Goal: Information Seeking & Learning: Learn about a topic

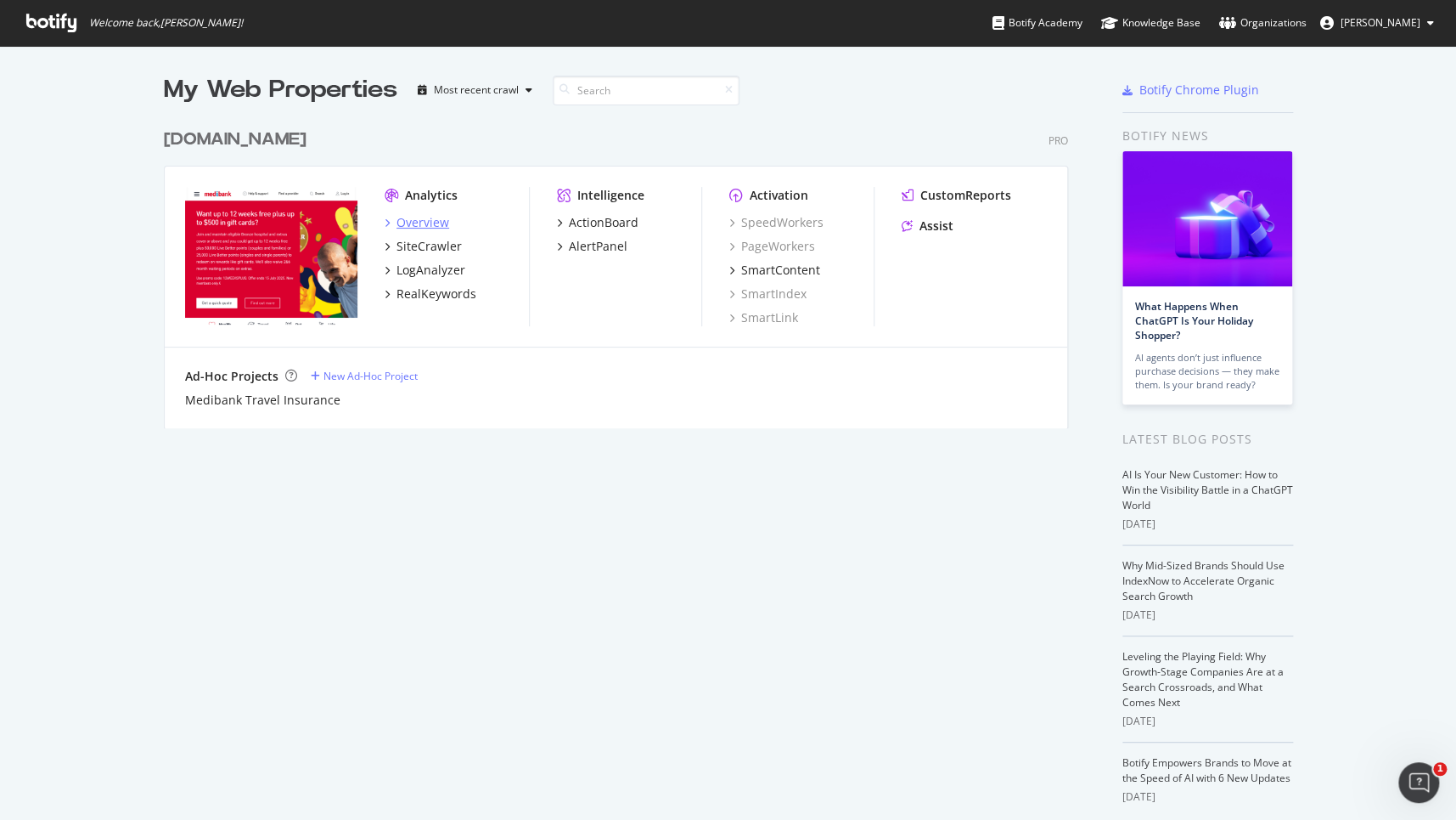
click at [423, 221] on div "Overview" at bounding box center [422, 222] width 53 height 17
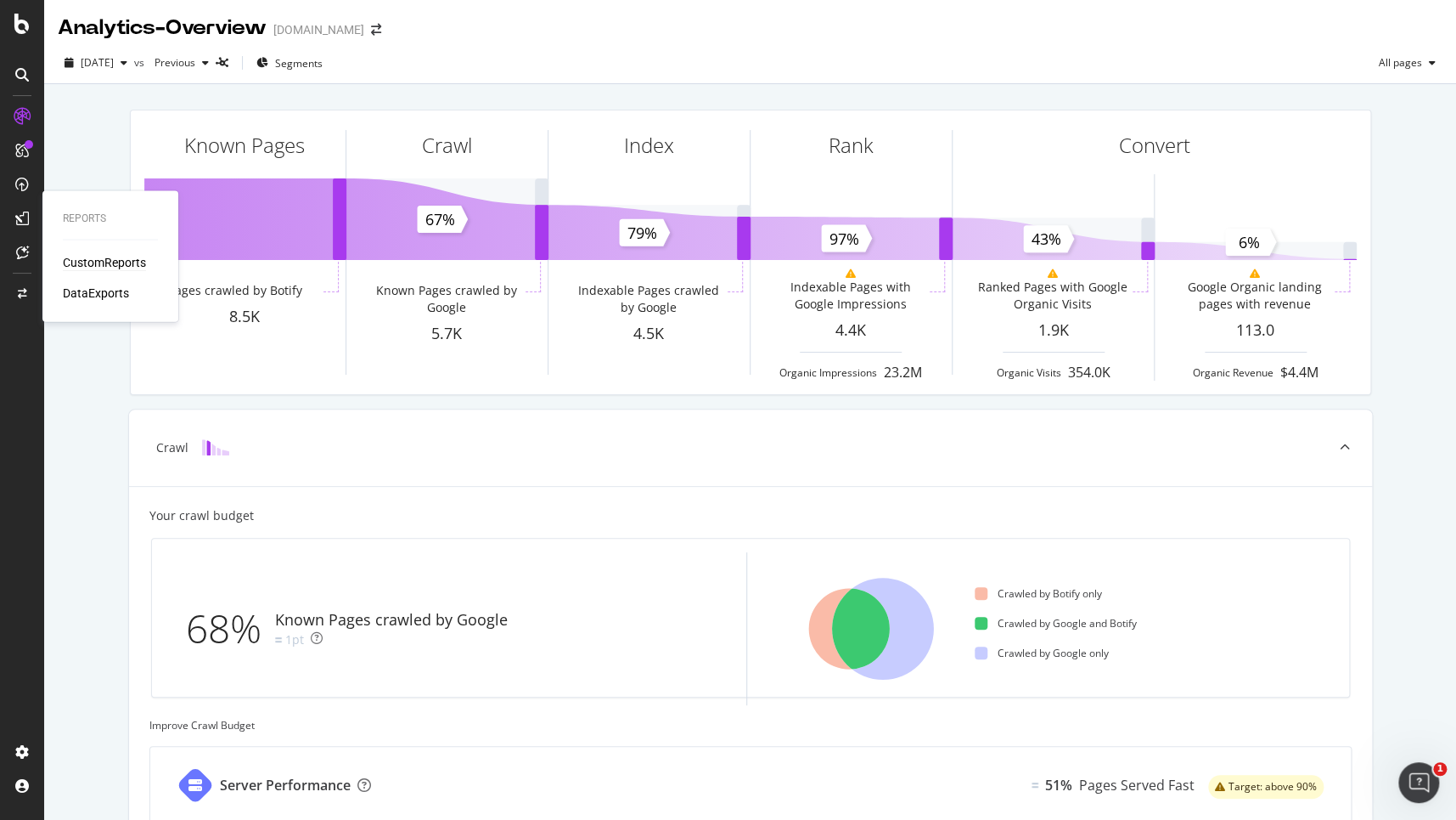
click at [104, 267] on div "CustomReports" at bounding box center [104, 262] width 83 height 17
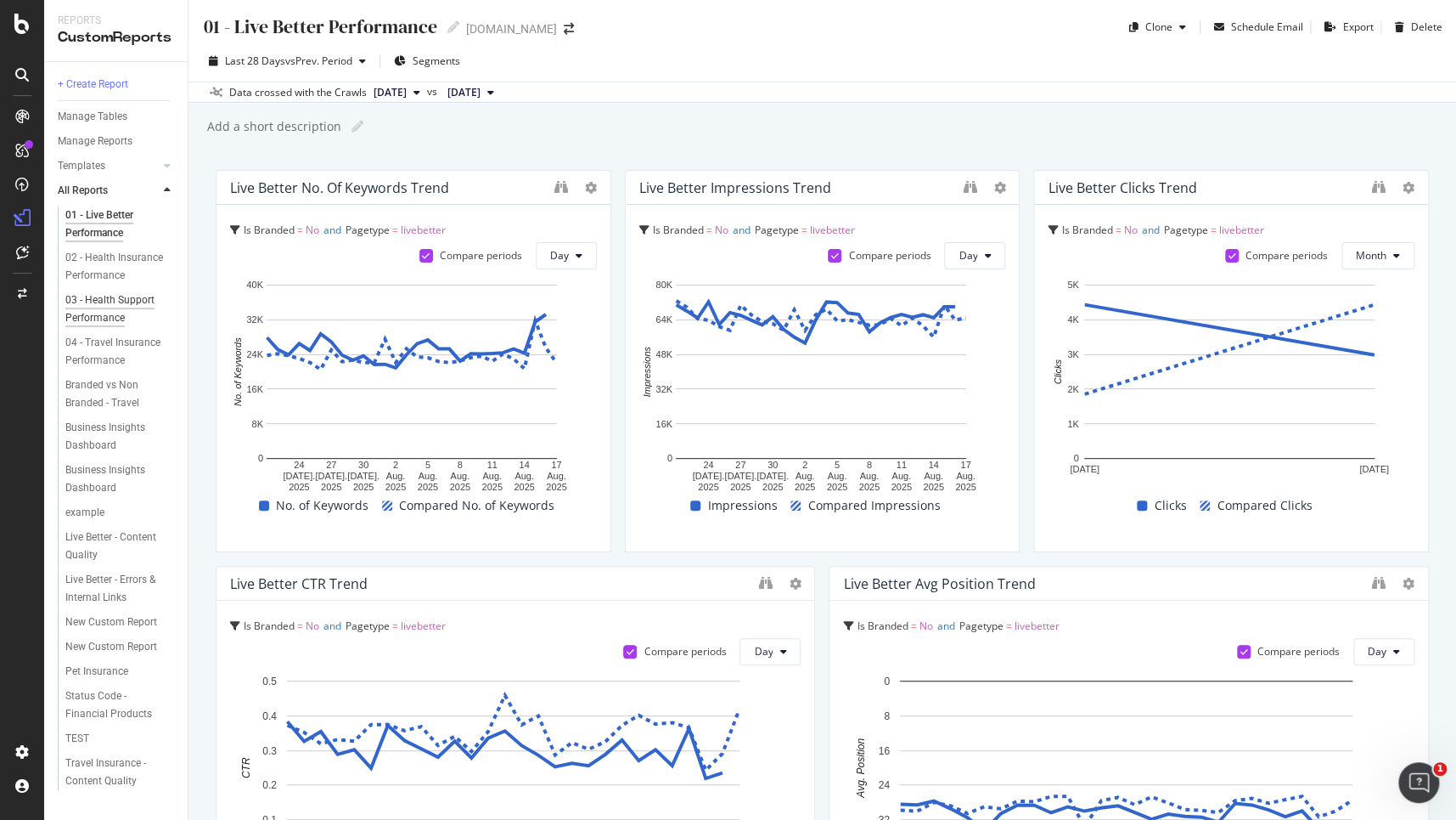
click at [114, 303] on div "03 - Health Support Performance" at bounding box center [115, 309] width 99 height 36
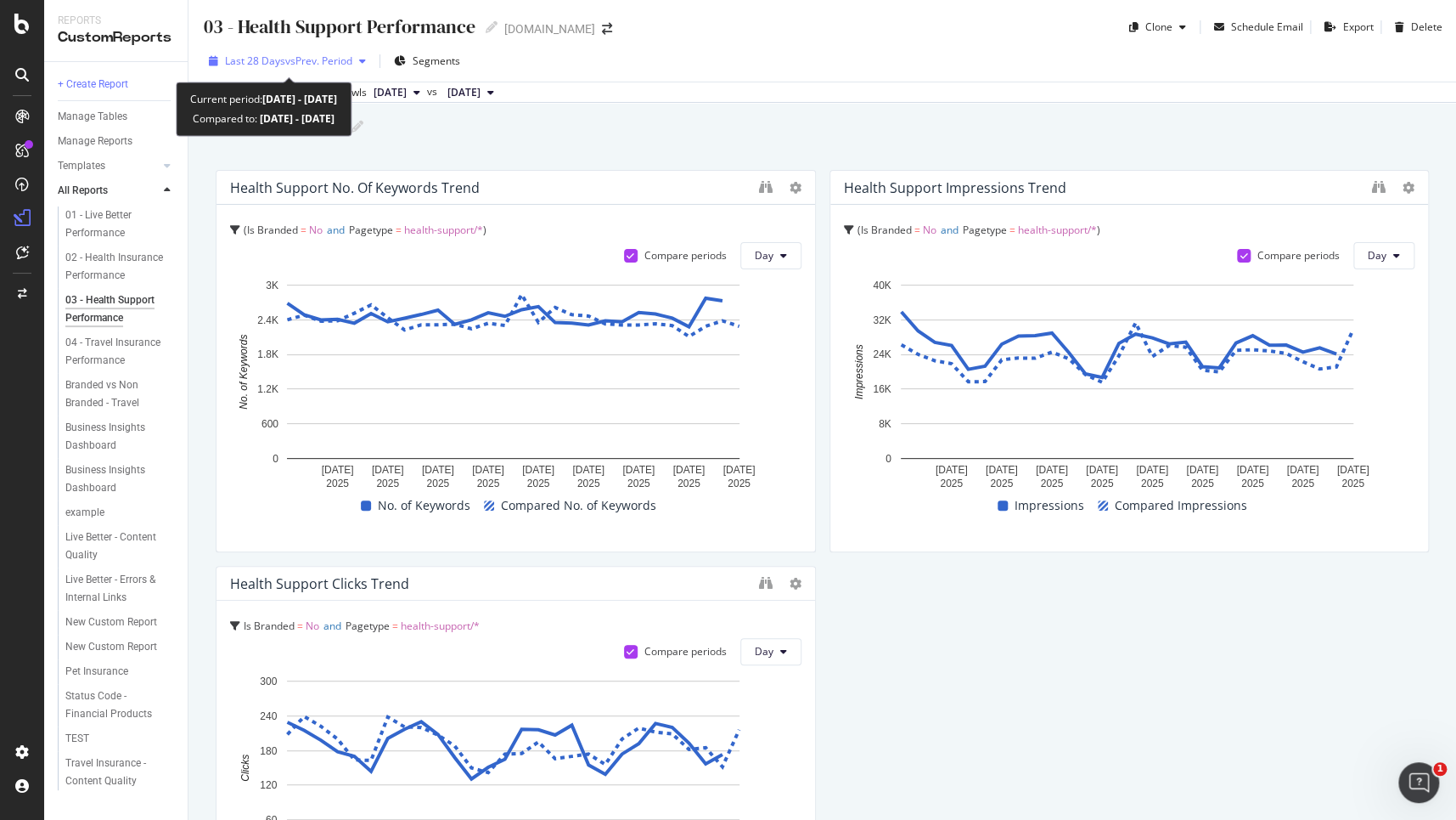
click at [362, 64] on div "button" at bounding box center [363, 61] width 21 height 10
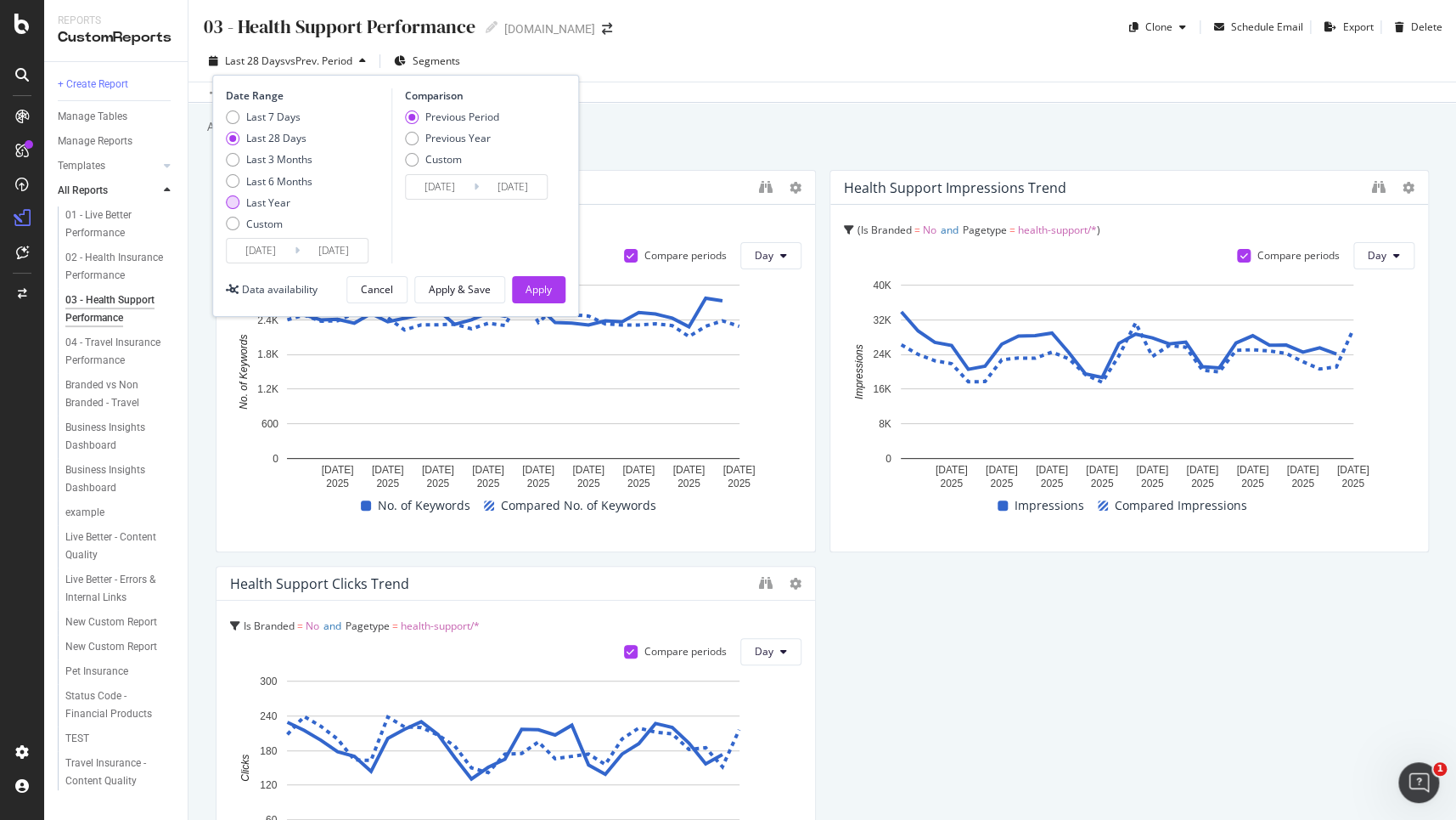
click at [240, 200] on div "Last Year" at bounding box center [269, 202] width 86 height 15
type input "[DATE]"
click at [419, 136] on div "Previous Year" at bounding box center [452, 138] width 94 height 15
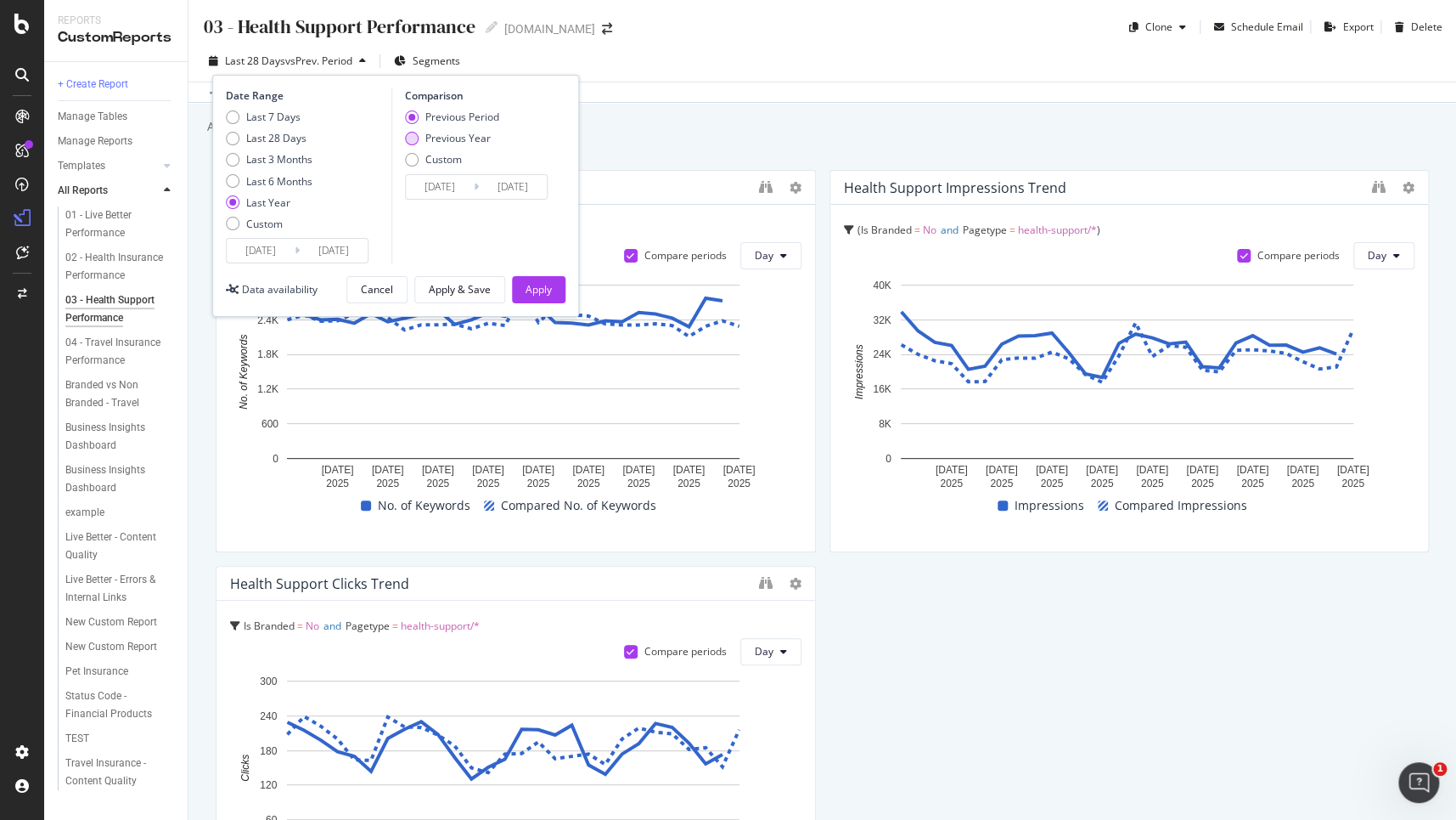
type input "[DATE]"
click at [541, 288] on div "Apply" at bounding box center [538, 289] width 27 height 15
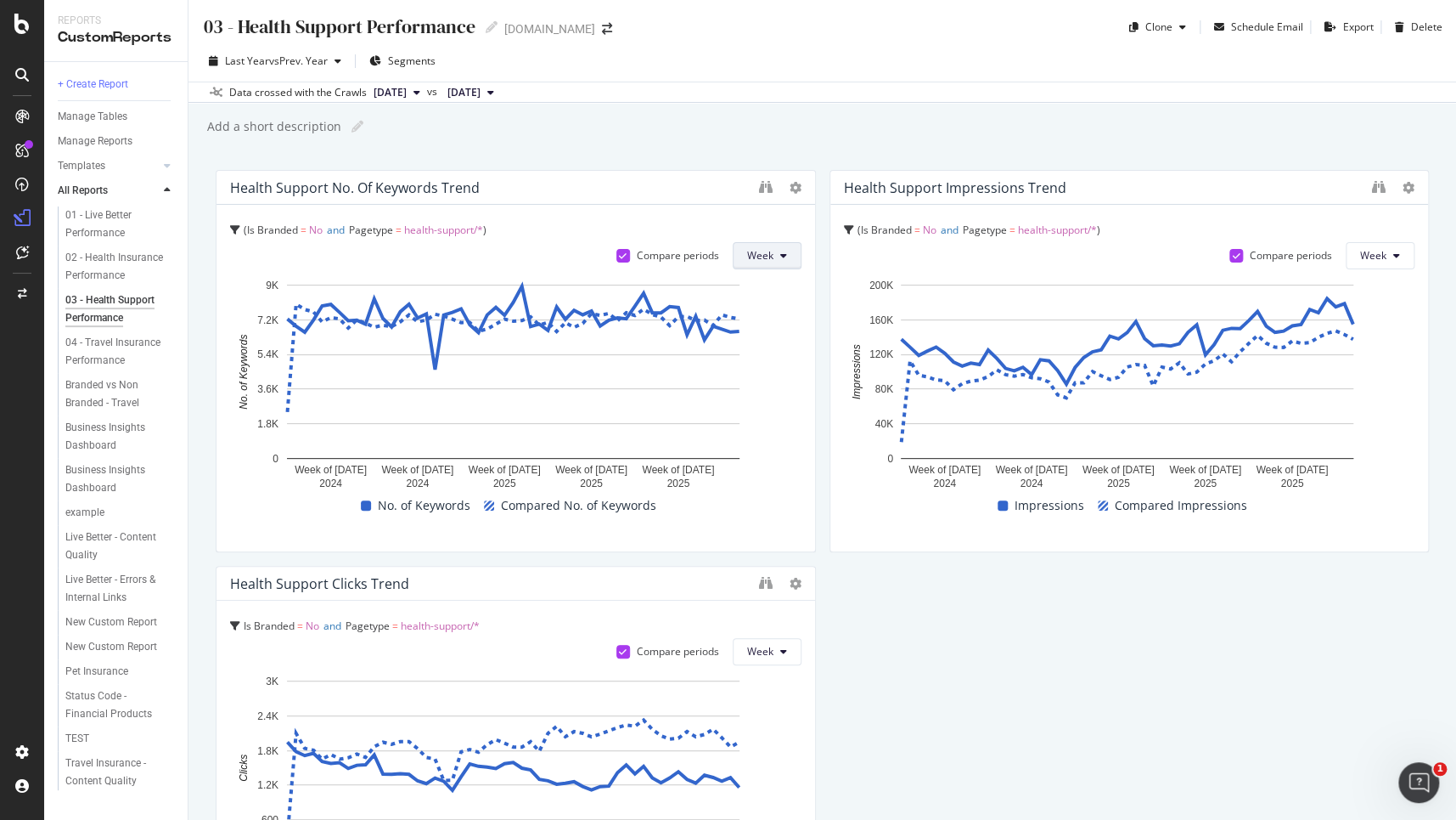
click at [759, 259] on span "Week" at bounding box center [760, 255] width 27 height 15
click at [757, 358] on span "Month" at bounding box center [756, 351] width 31 height 15
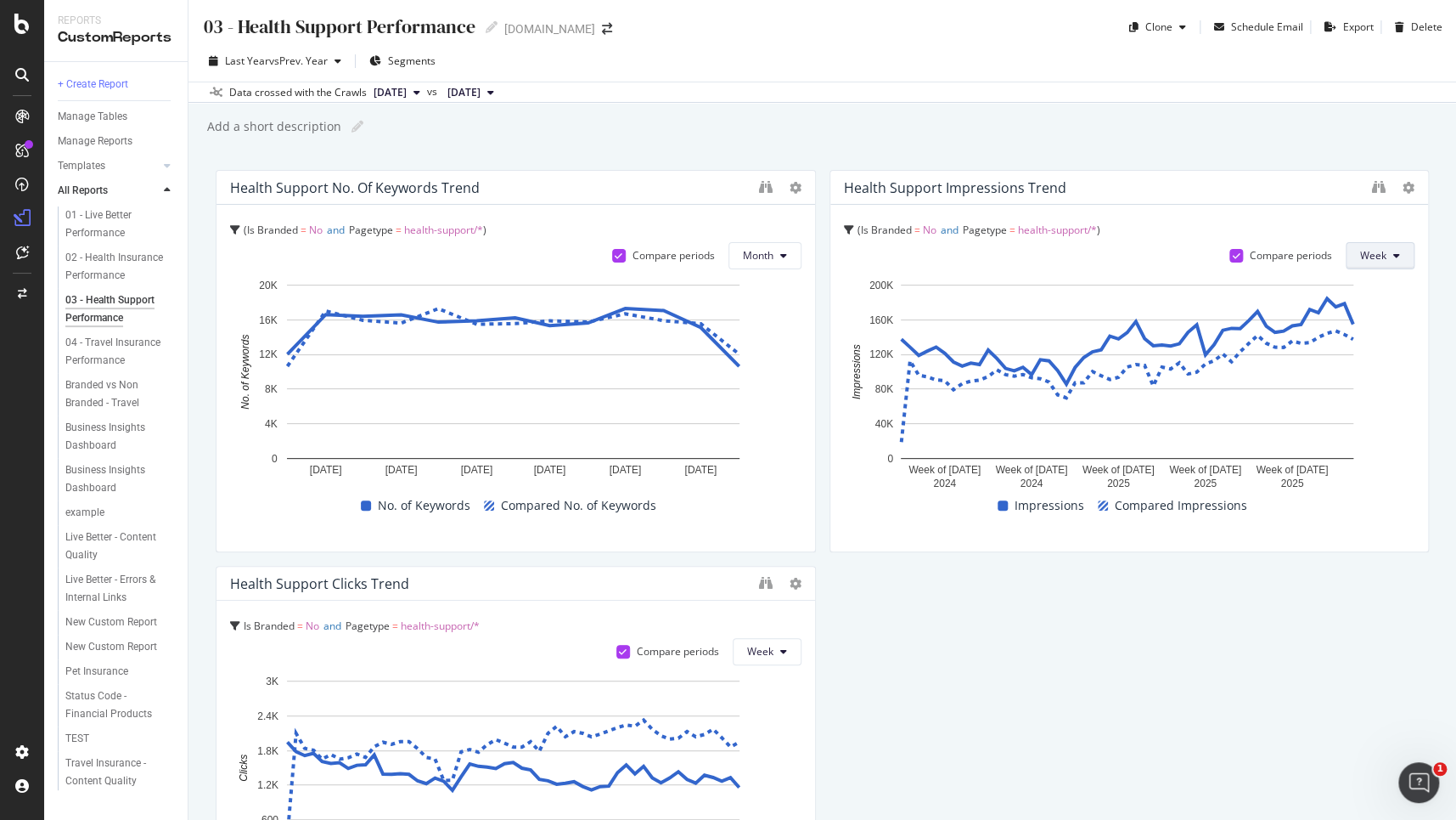
click at [1389, 261] on button "Week" at bounding box center [1380, 255] width 68 height 27
click at [1371, 351] on span "Month" at bounding box center [1364, 351] width 31 height 15
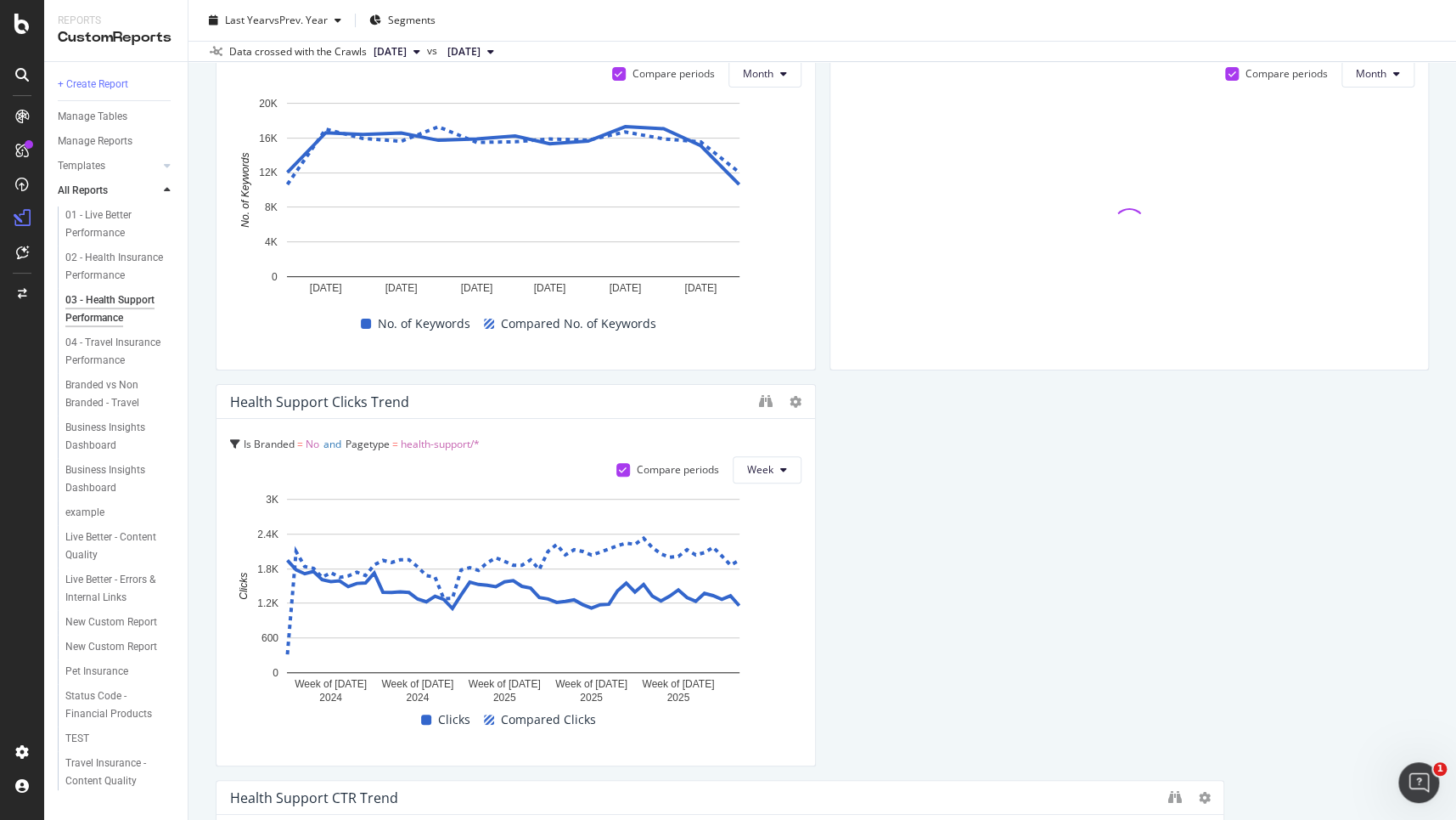
scroll to position [212, 0]
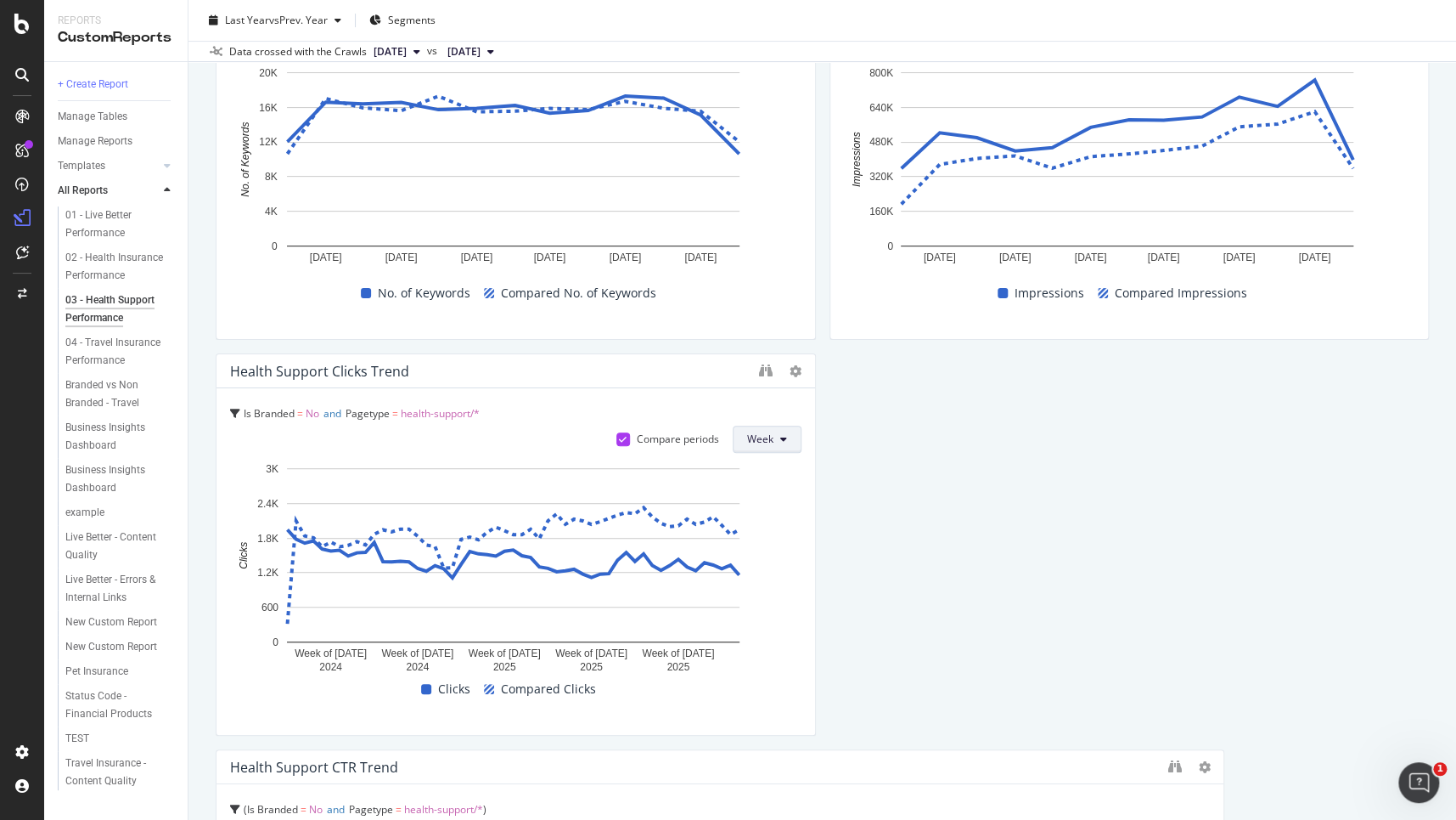
click at [780, 439] on icon at bounding box center [783, 439] width 7 height 10
click at [750, 531] on span "Month" at bounding box center [756, 534] width 31 height 15
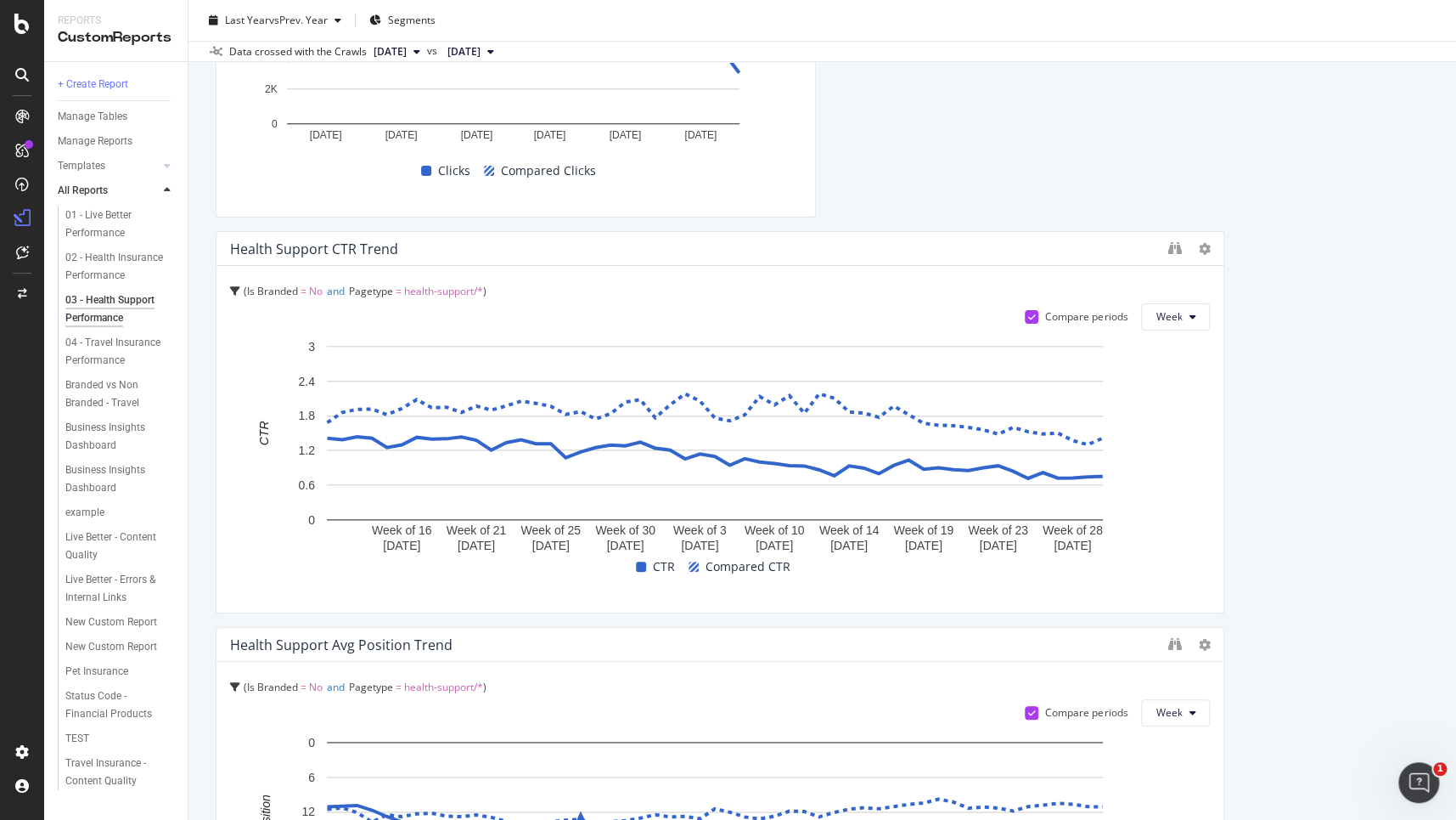
scroll to position [722, 0]
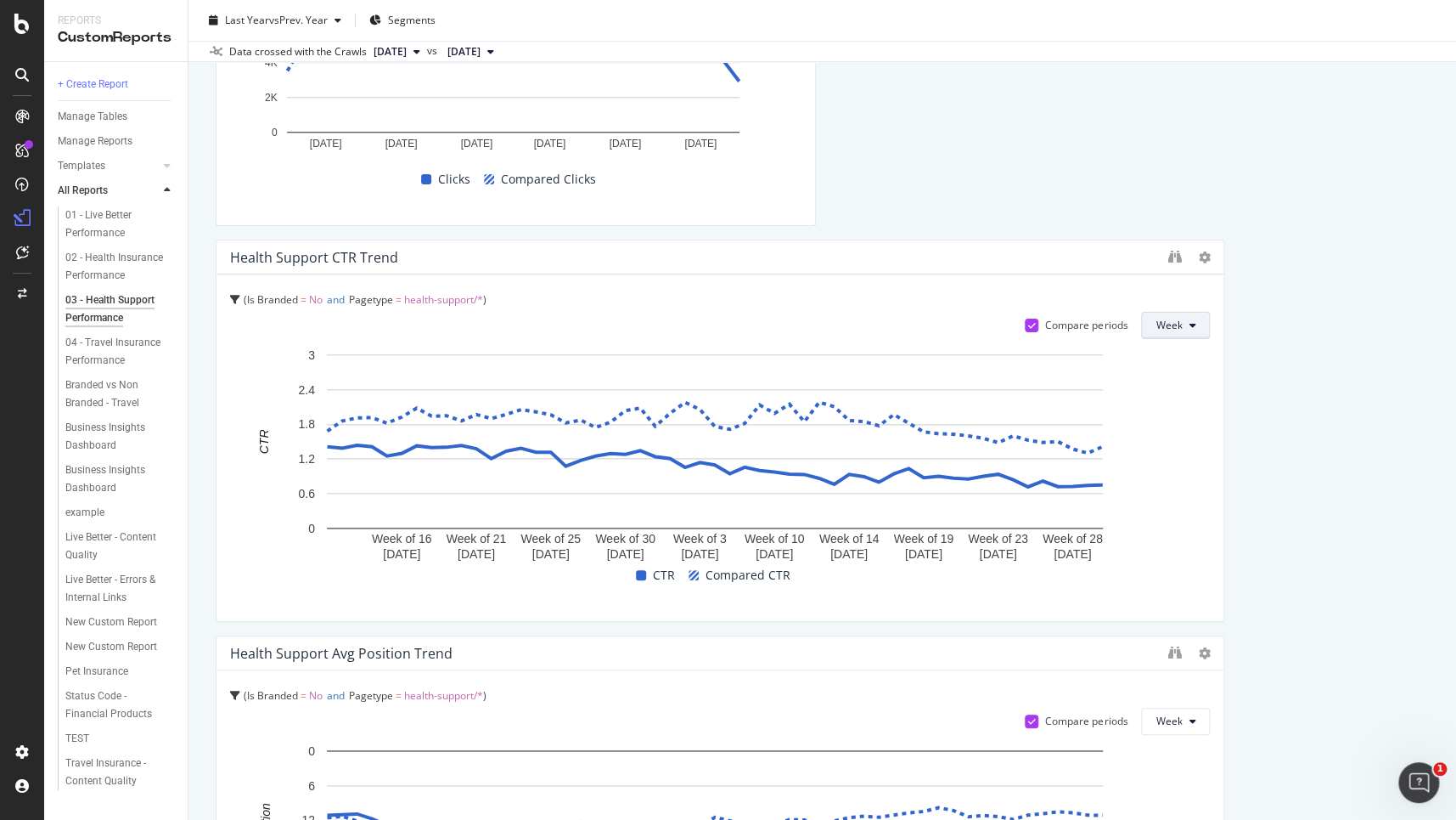
click at [1164, 331] on span "Week" at bounding box center [1169, 324] width 27 height 15
click at [1168, 420] on span "Month" at bounding box center [1162, 421] width 31 height 15
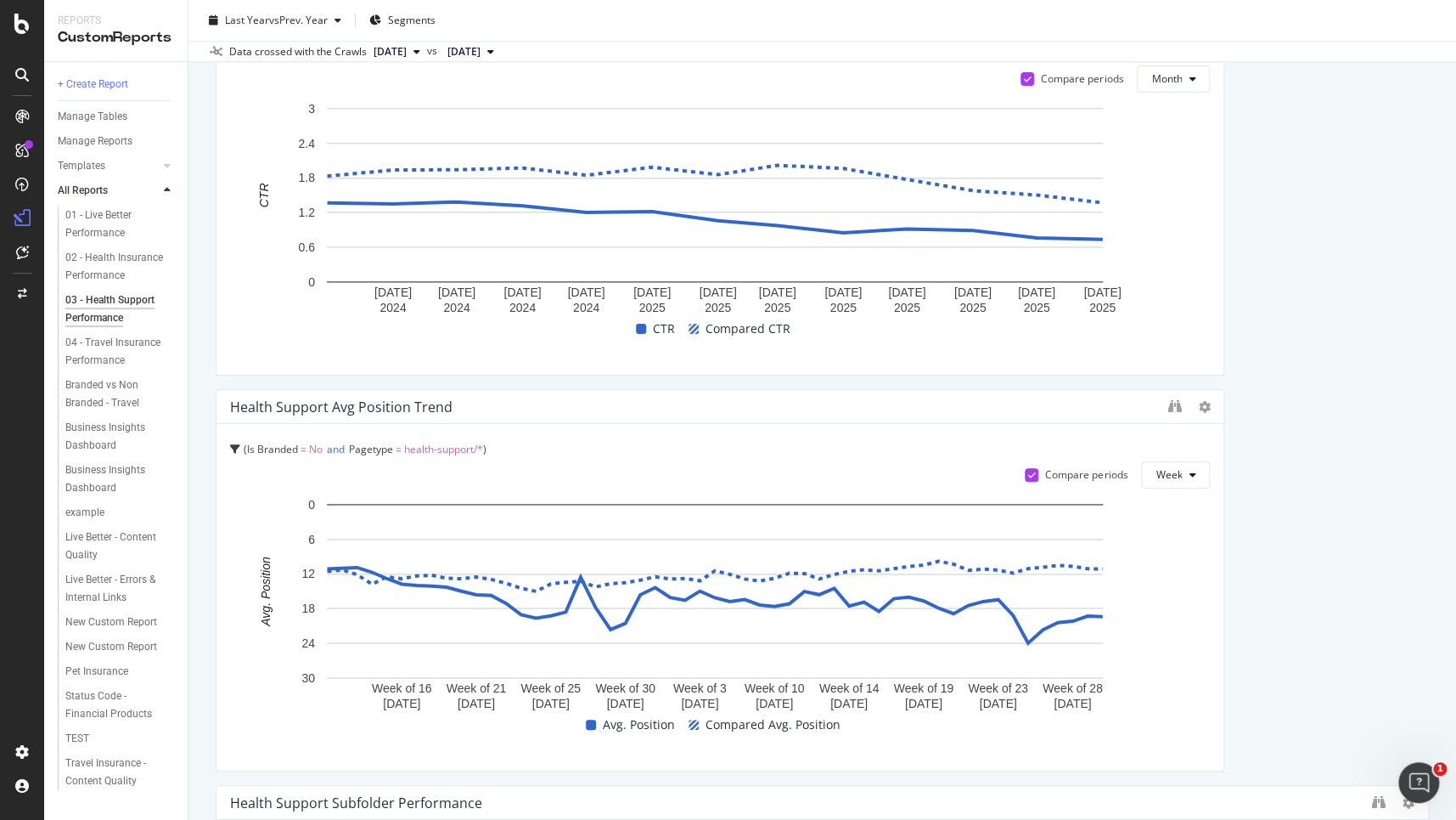
scroll to position [1012, 0]
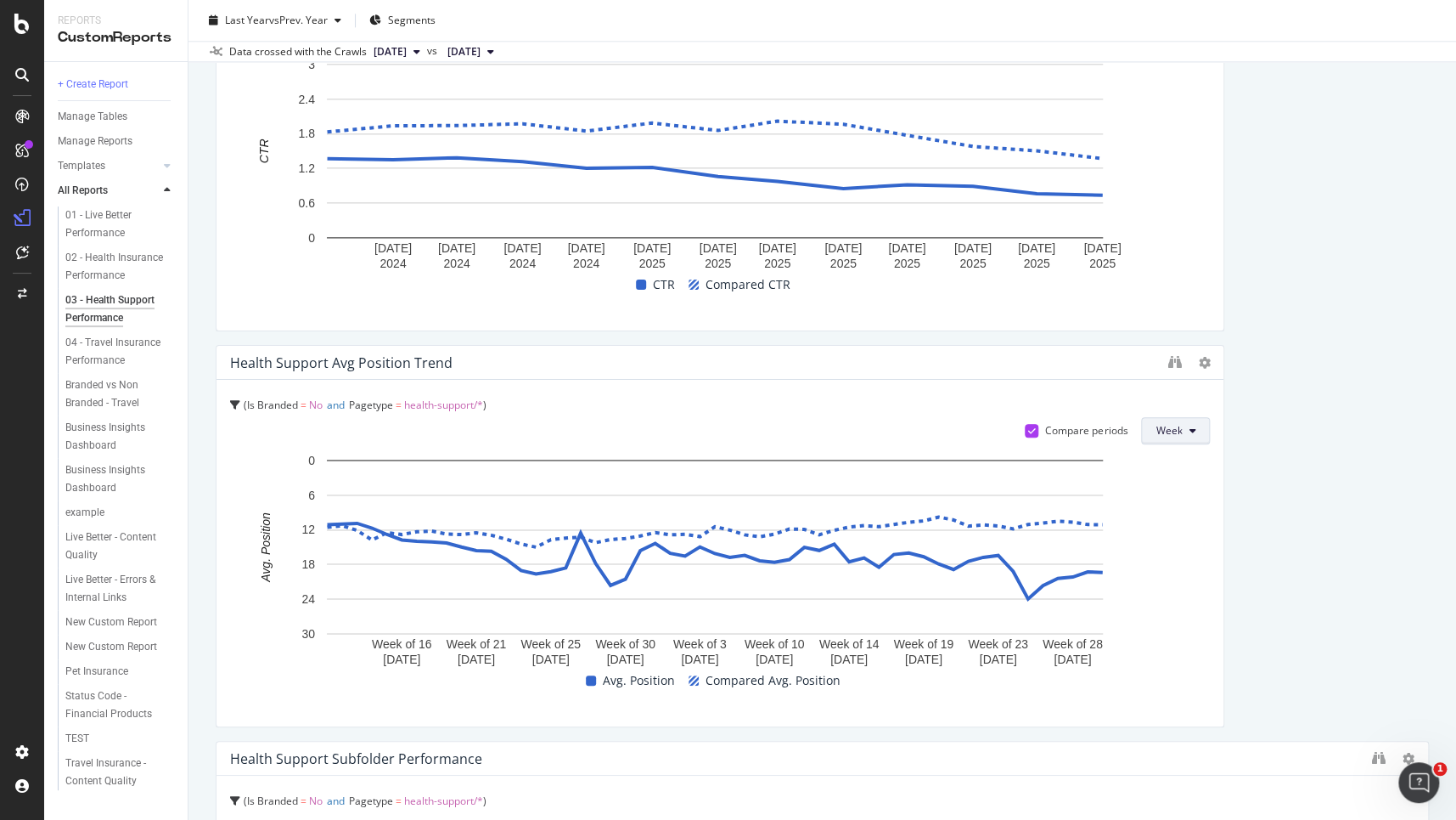
click at [1161, 435] on span "Week" at bounding box center [1169, 430] width 27 height 15
click at [1152, 529] on span "Month" at bounding box center [1162, 526] width 31 height 15
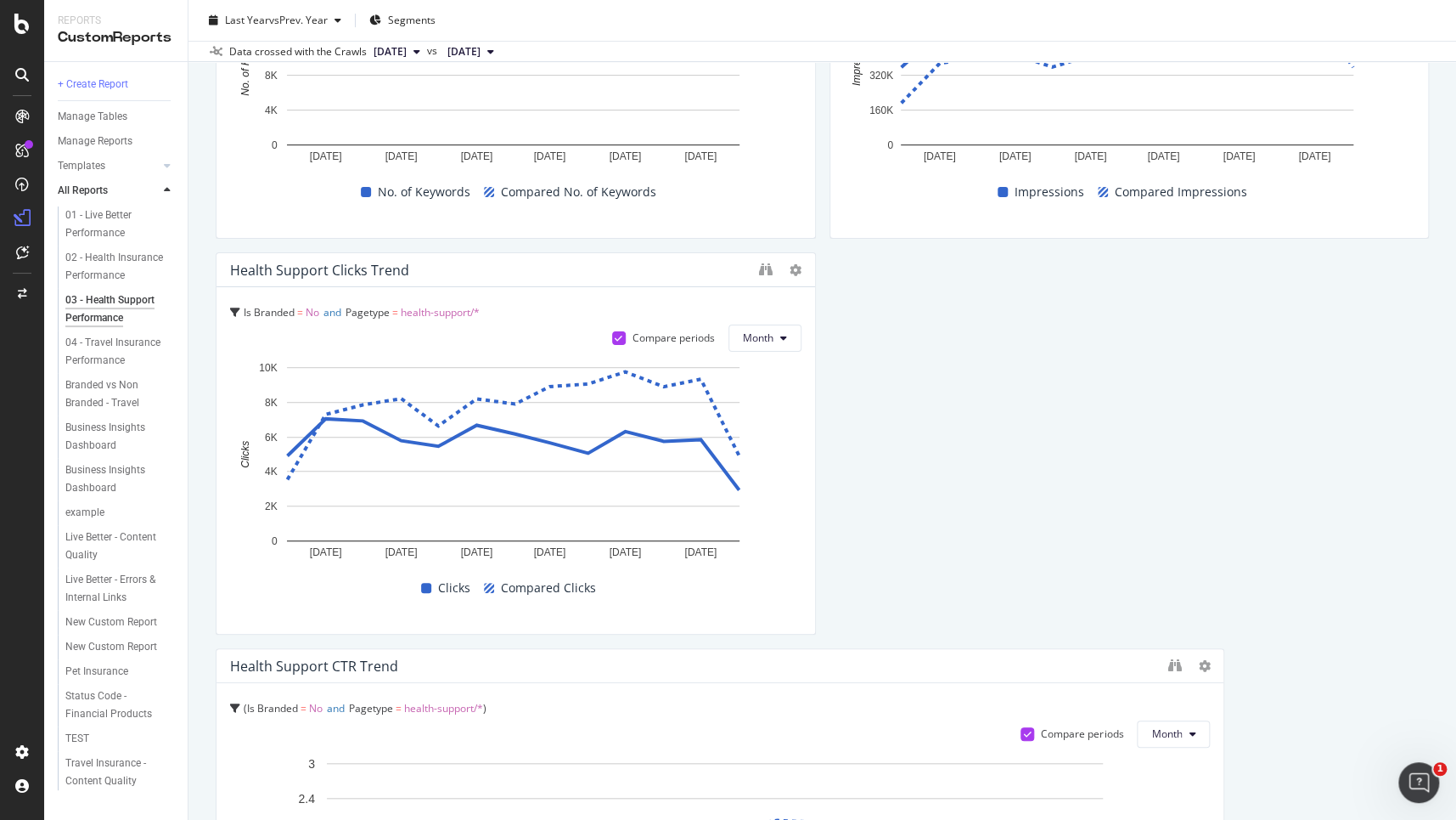
scroll to position [0, 0]
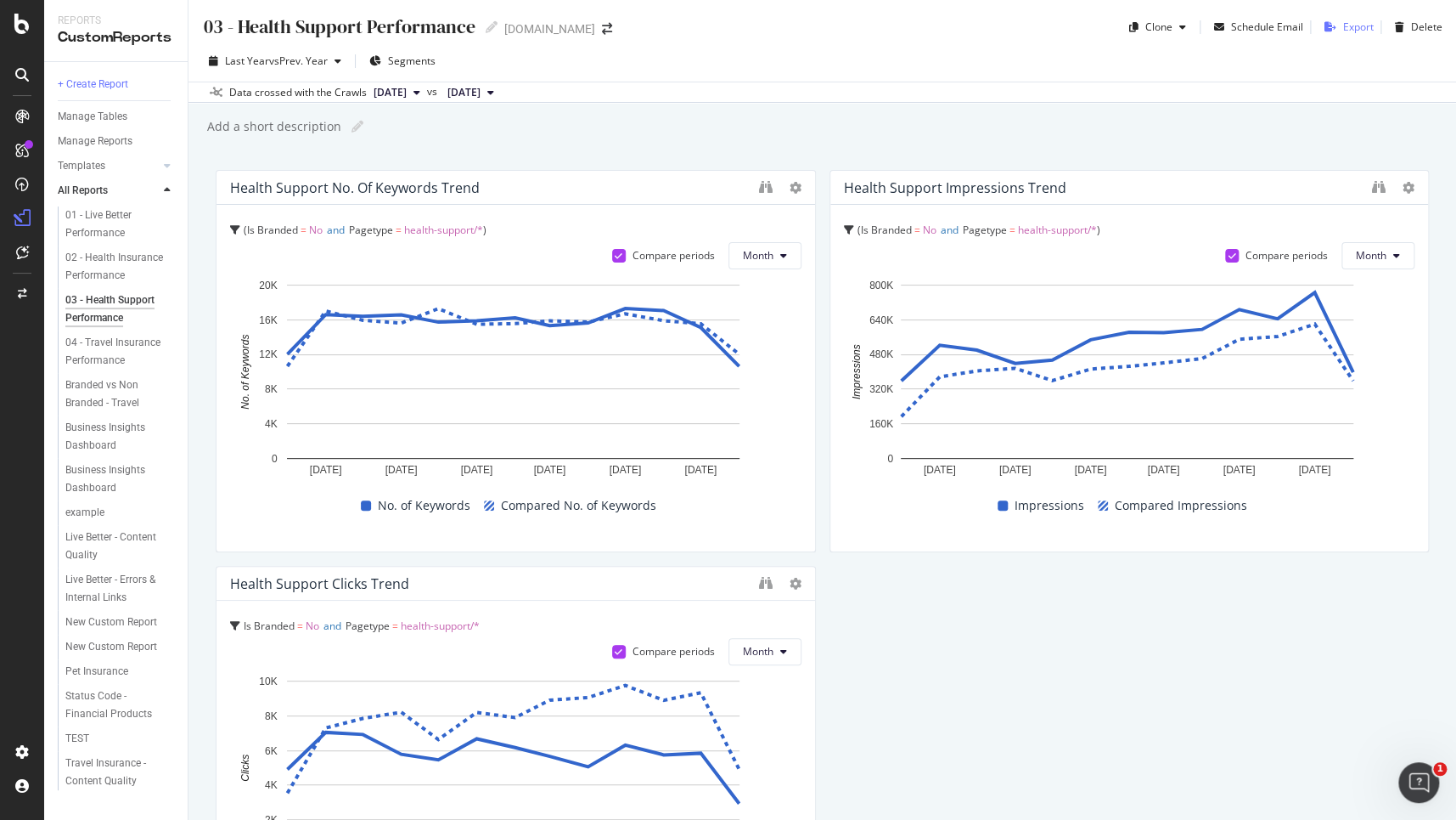
click at [1343, 24] on div "Export" at bounding box center [1358, 27] width 31 height 15
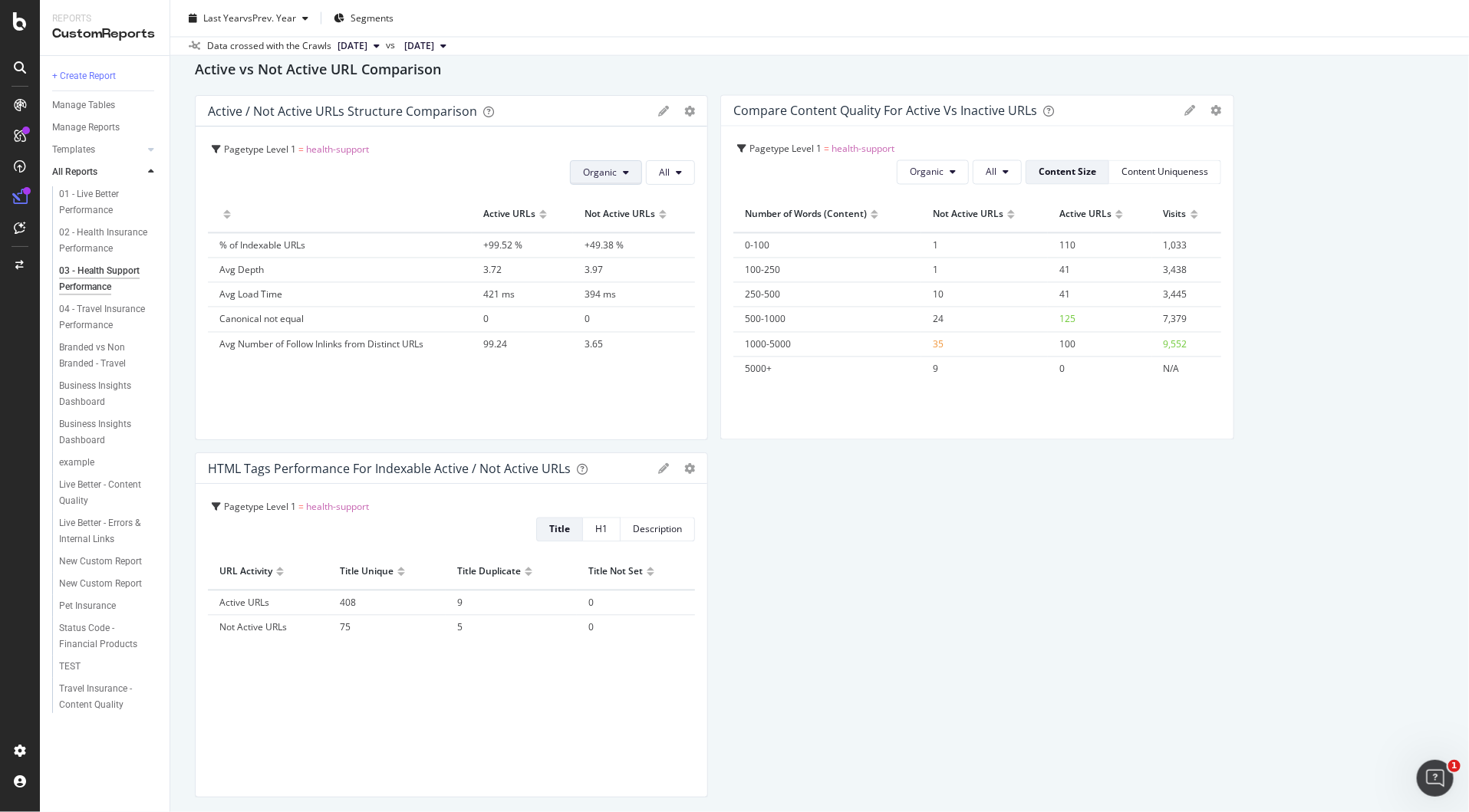
scroll to position [4806, 0]
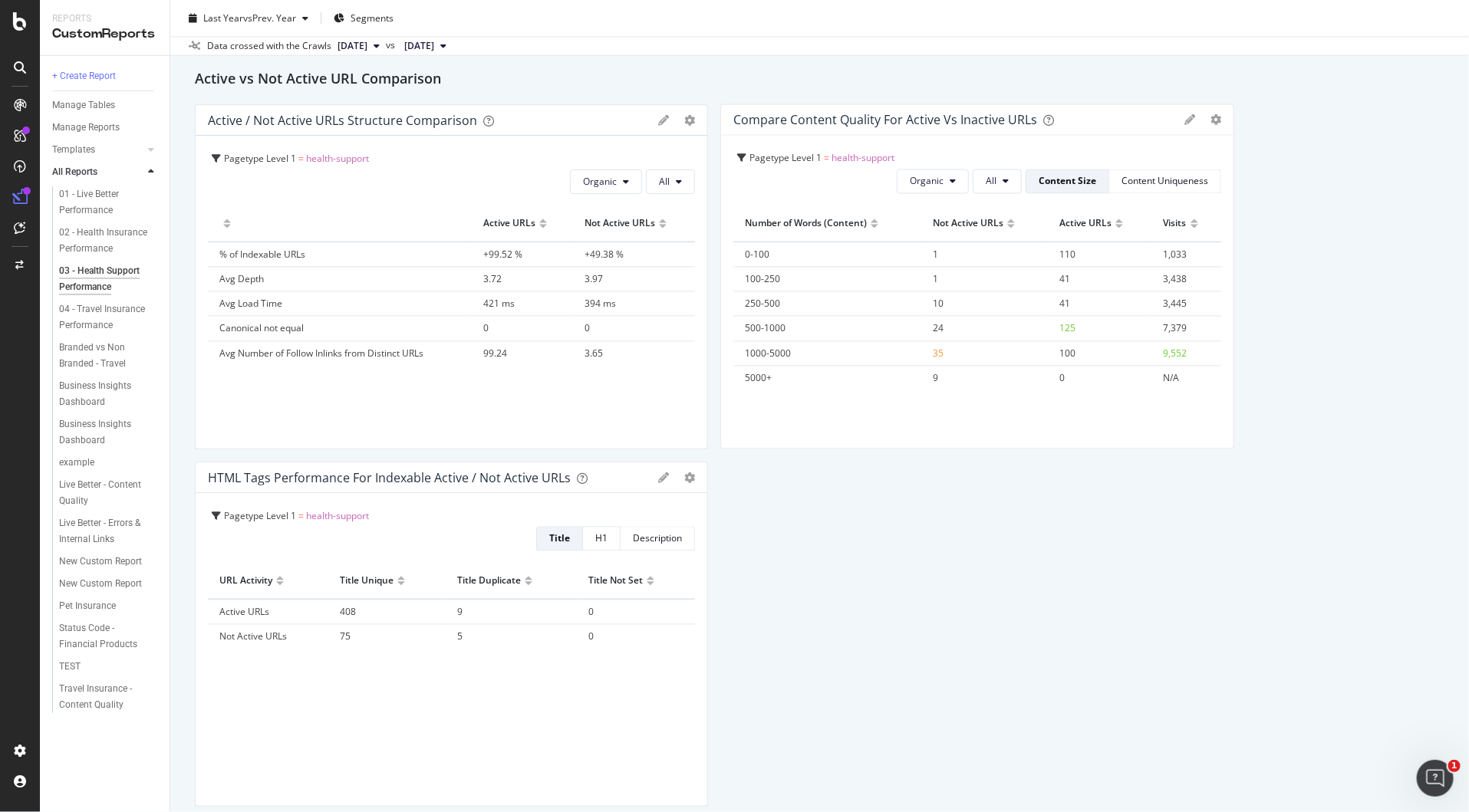
drag, startPoint x: 187, startPoint y: 65, endPoint x: 1236, endPoint y: 810, distance: 1286.6
click at [0, 0] on div "1367x972 frames : 0 0 / 15 secs" at bounding box center [0, 0] width 0 height 0
click at [0, 0] on img at bounding box center [0, 0] width 0 height 0
drag, startPoint x: 185, startPoint y: 98, endPoint x: 1242, endPoint y: 719, distance: 1225.9
click at [0, 0] on div "1378x813 frames : 0 0 / 15 secs" at bounding box center [0, 0] width 0 height 0
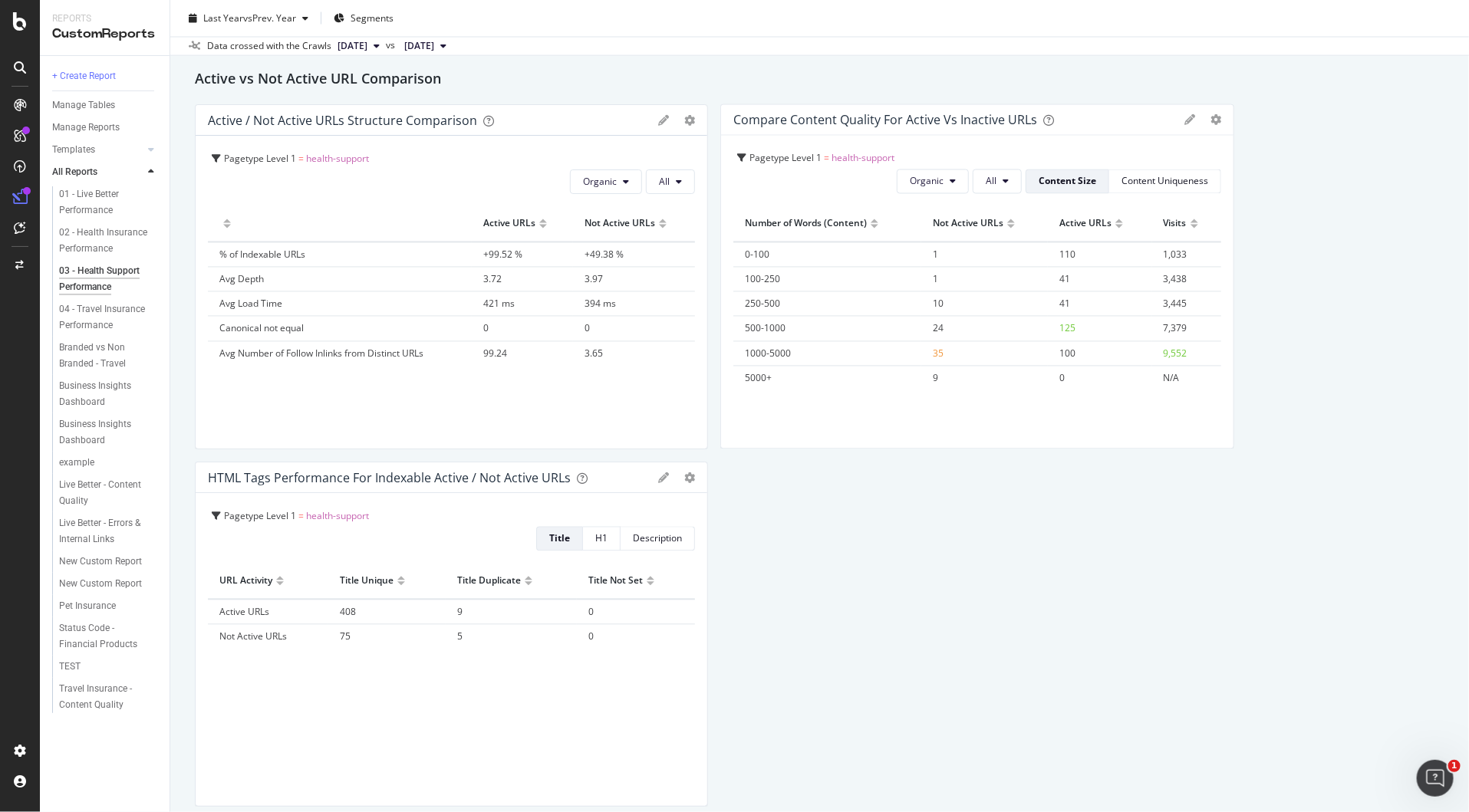
click at [0, 0] on icon at bounding box center [0, 0] width 0 height 0
click at [0, 0] on img at bounding box center [0, 0] width 0 height 0
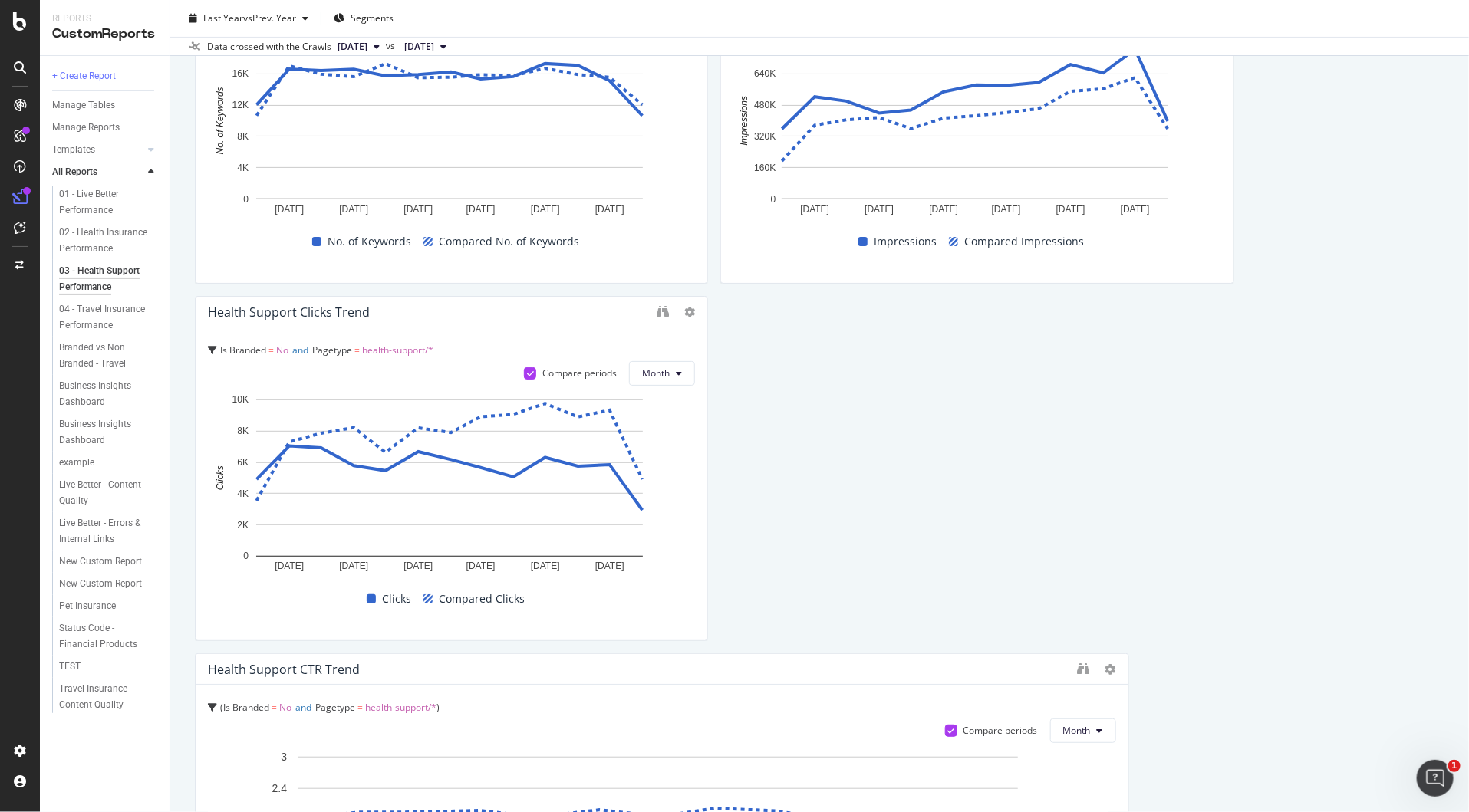
scroll to position [0, 0]
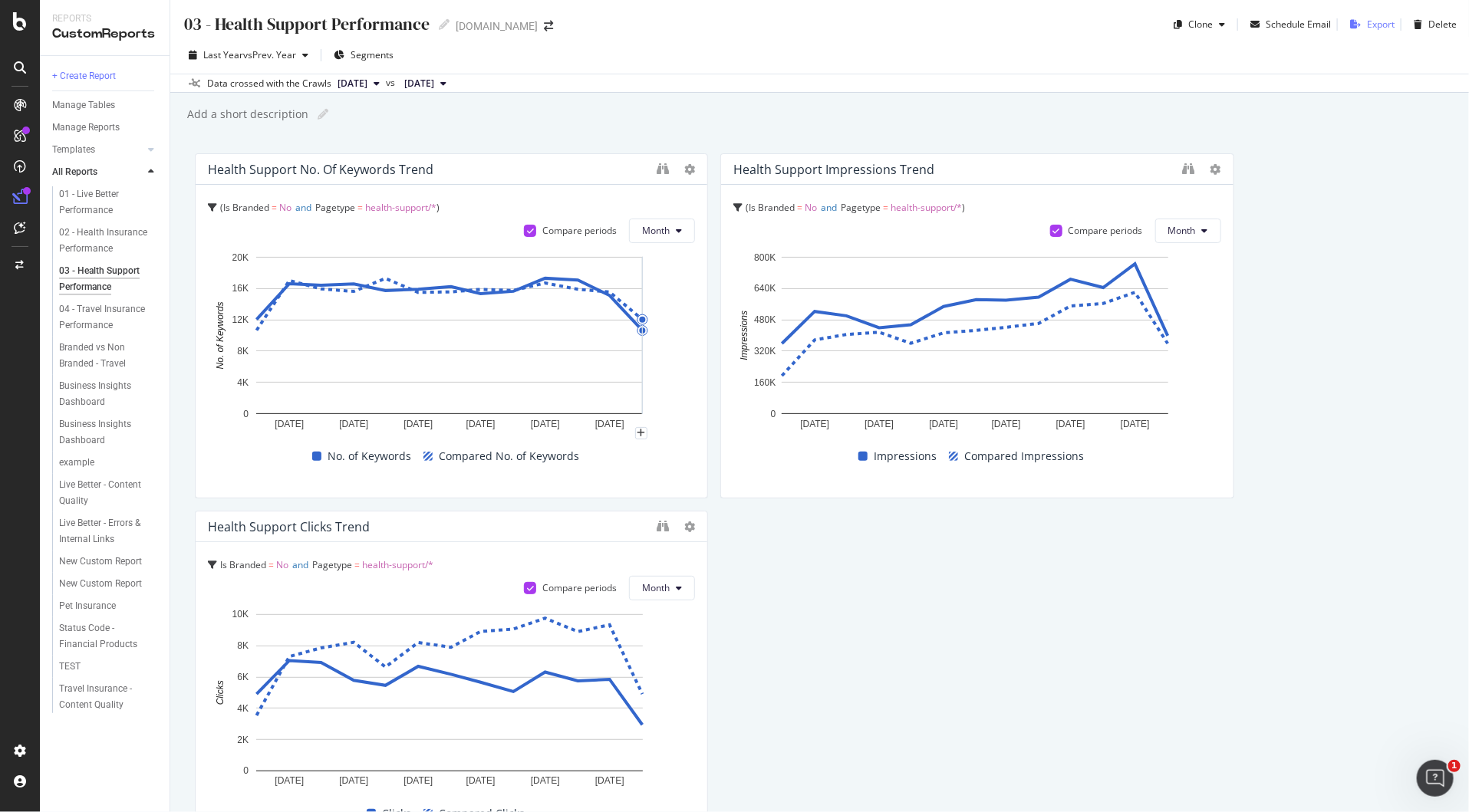
click at [1315, 26] on div "Export" at bounding box center [1381, 24] width 28 height 13
click at [1204, 30] on div "Clone" at bounding box center [1200, 24] width 24 height 13
click at [360, 52] on span "Segments" at bounding box center [372, 55] width 43 height 13
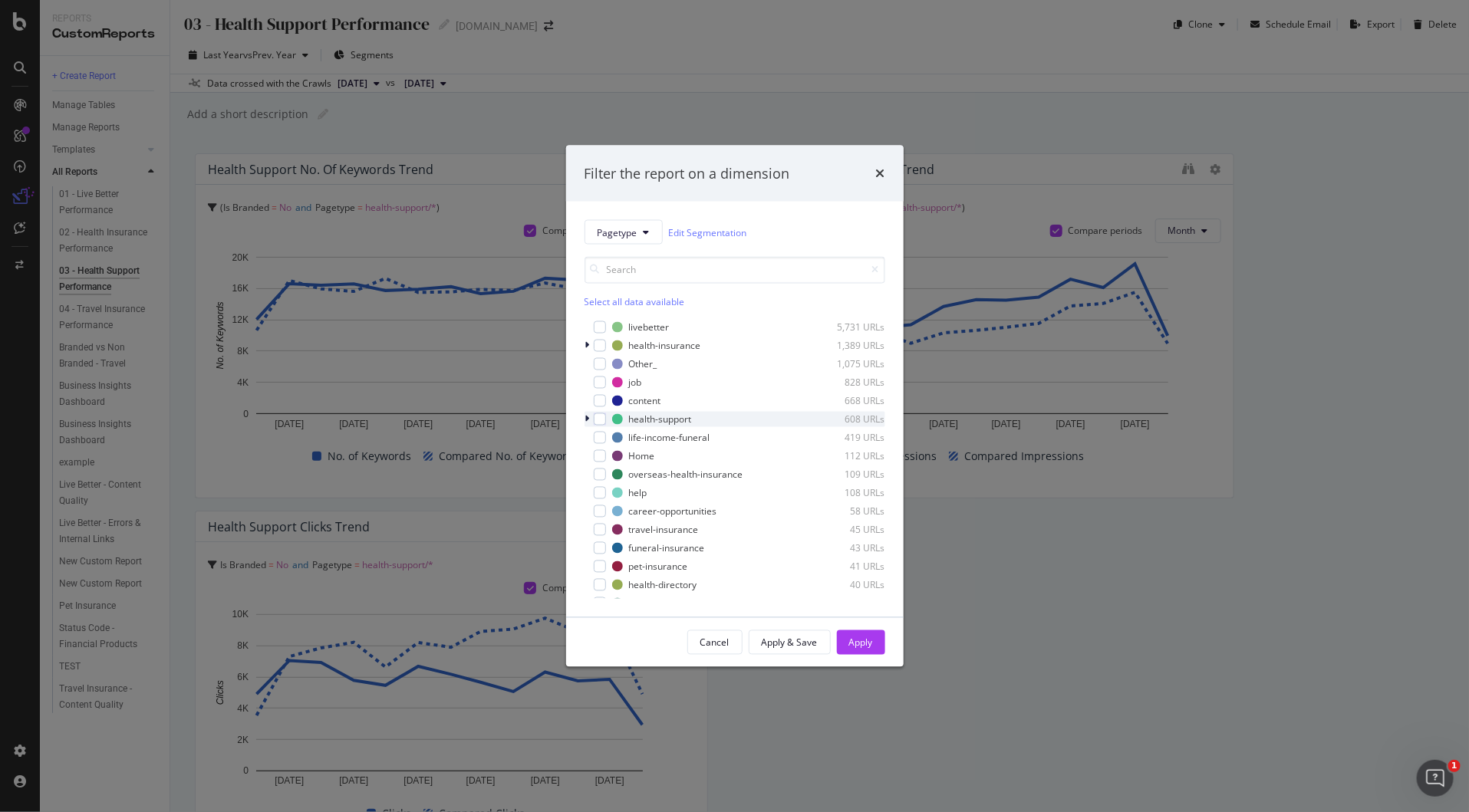
click at [587, 415] on icon "modal" at bounding box center [588, 419] width 4 height 9
click at [587, 415] on icon "modal" at bounding box center [588, 419] width 6 height 9
click at [881, 176] on icon "times" at bounding box center [881, 174] width 9 height 13
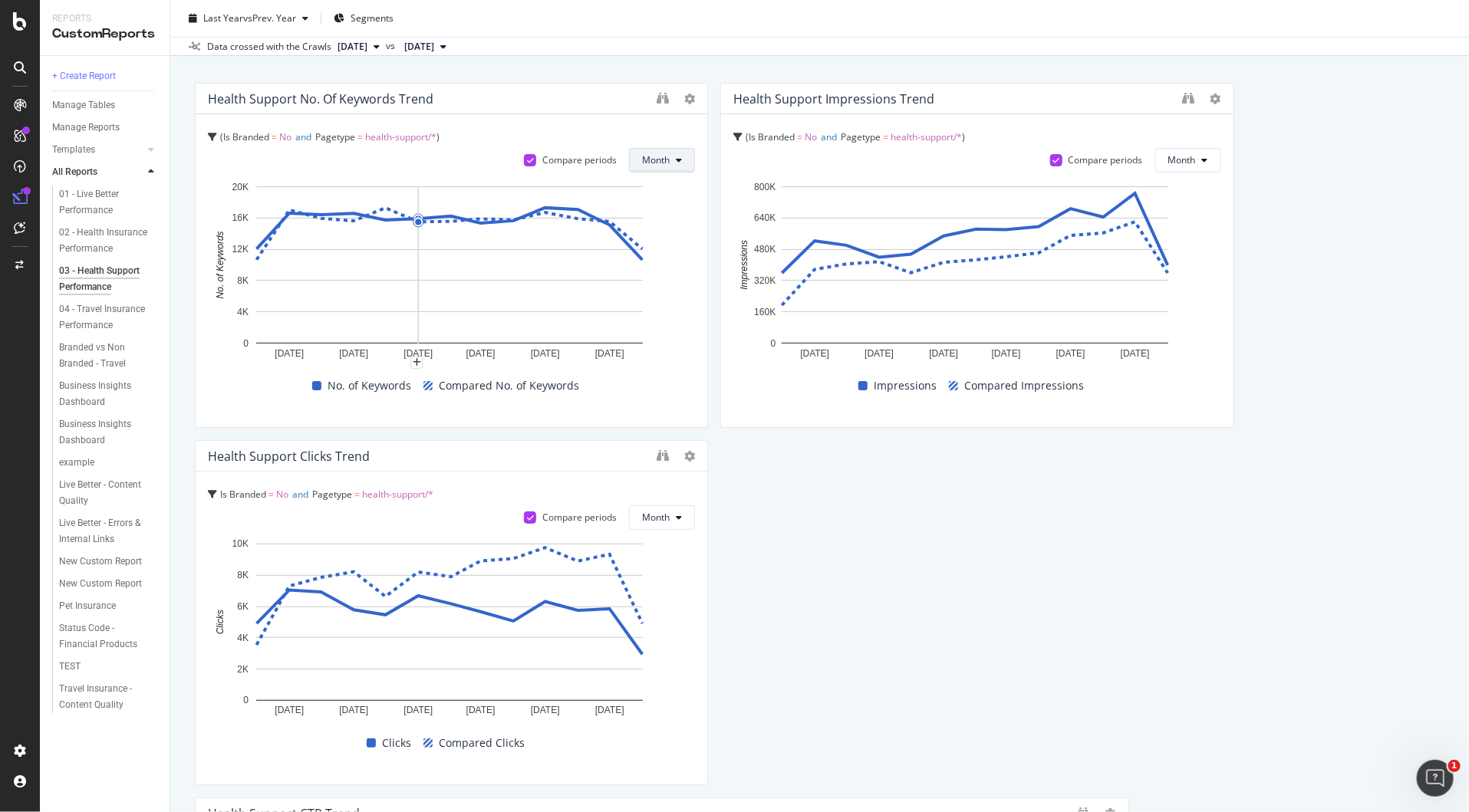
scroll to position [80, 0]
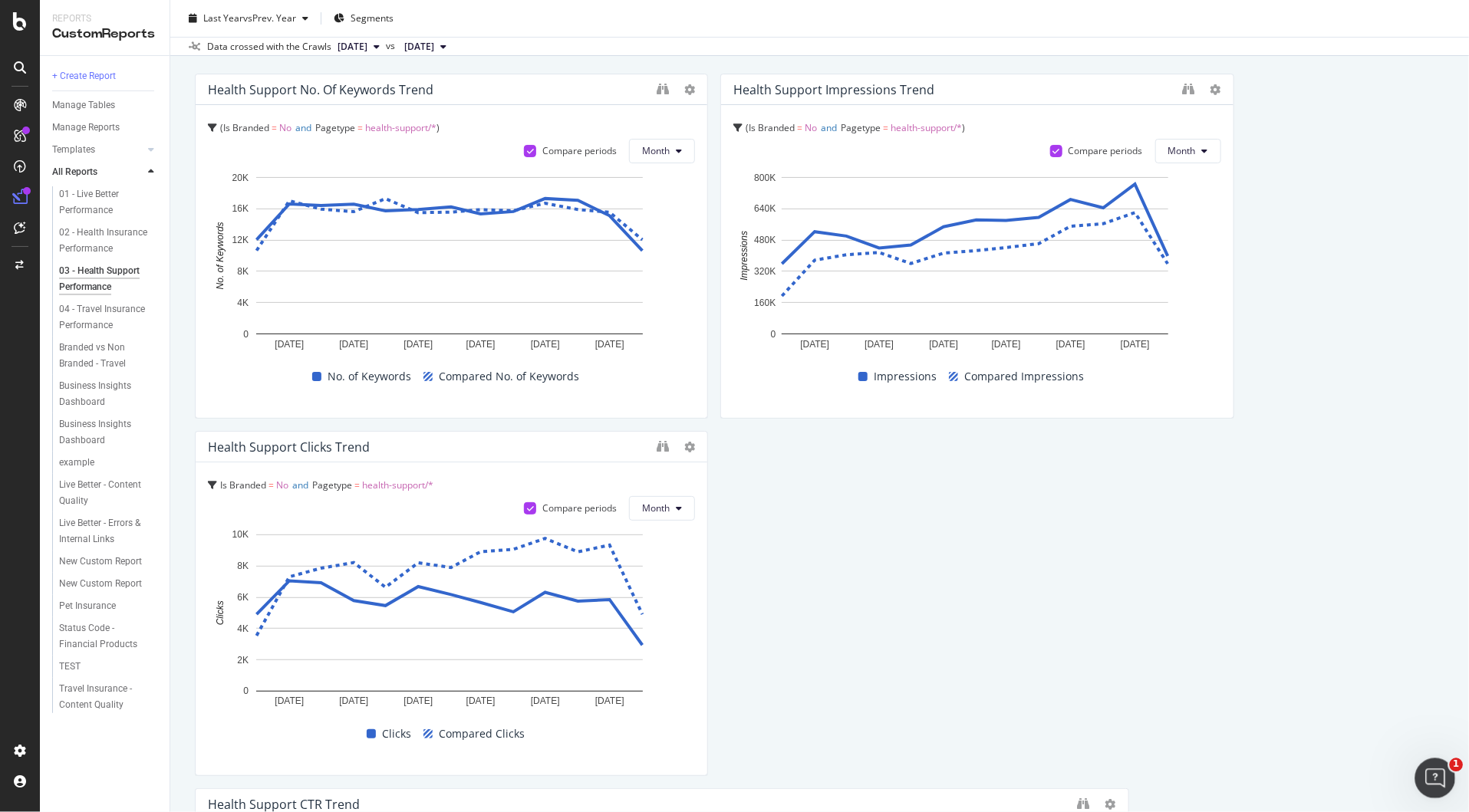
click at [1315, 739] on icon "Open Intercom Messenger" at bounding box center [1434, 776] width 25 height 25
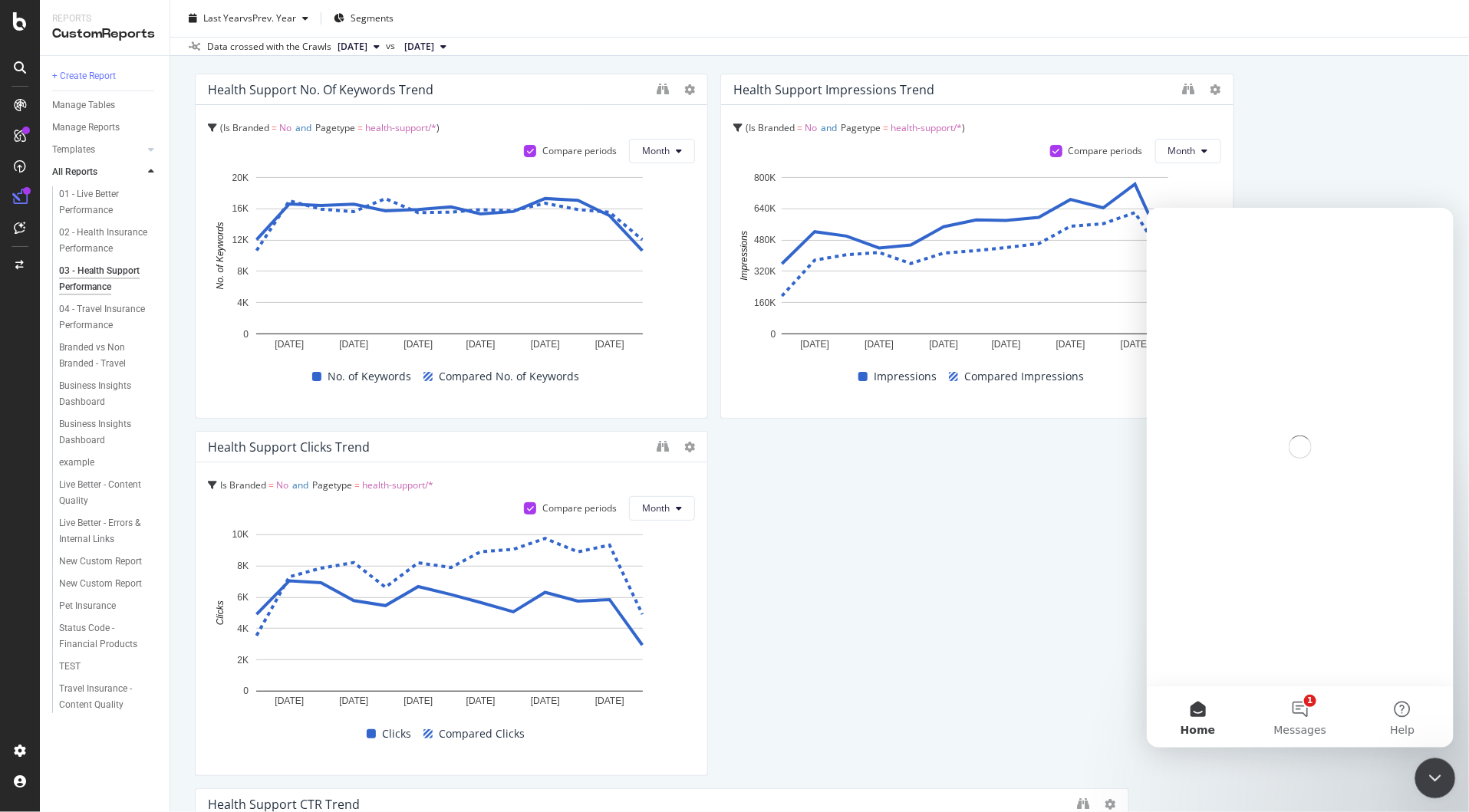
scroll to position [0, 0]
click at [1307, 710] on button "1 Messages" at bounding box center [1300, 716] width 102 height 62
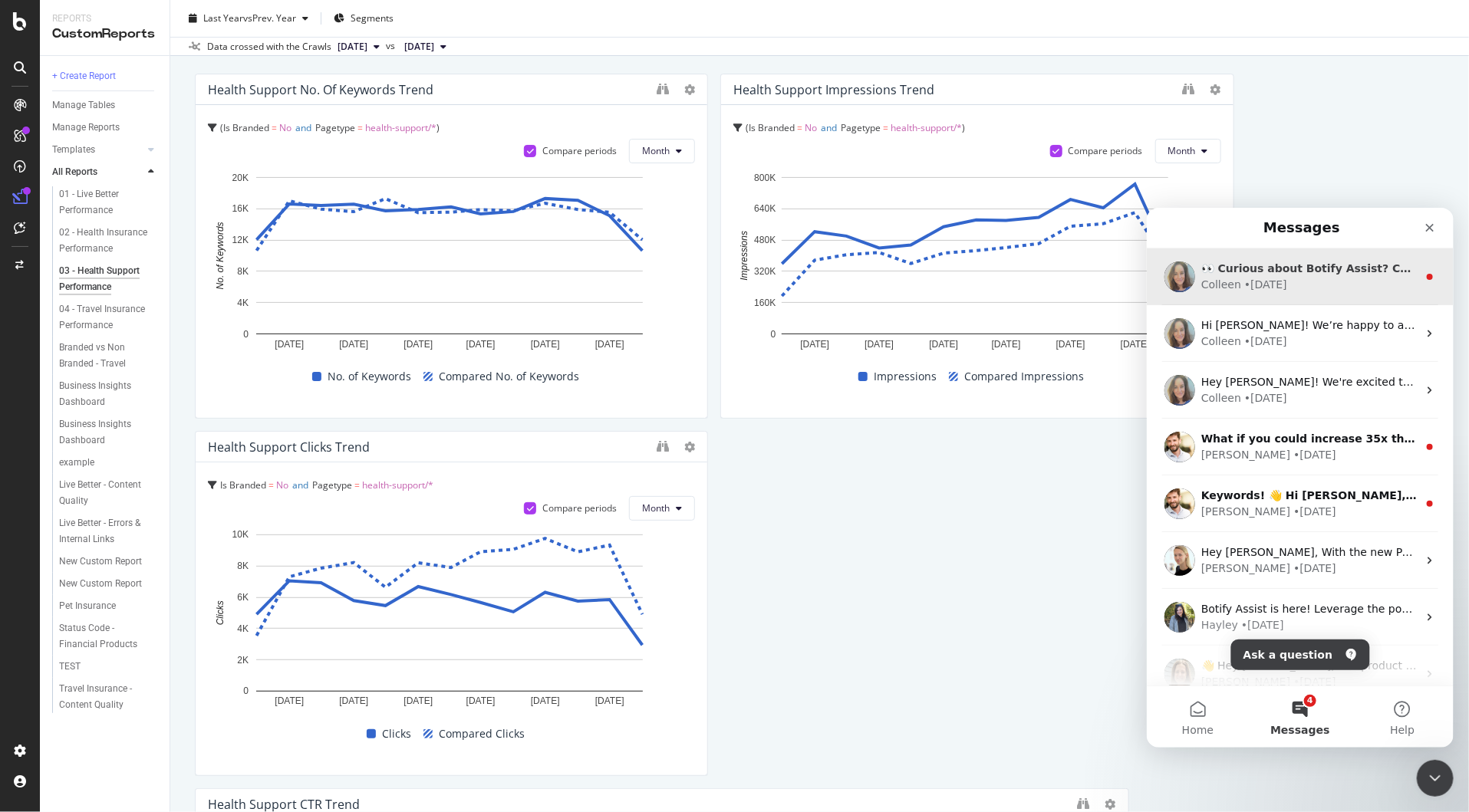
click at [1315, 280] on div "[PERSON_NAME] • [DATE]" at bounding box center [1310, 284] width 217 height 16
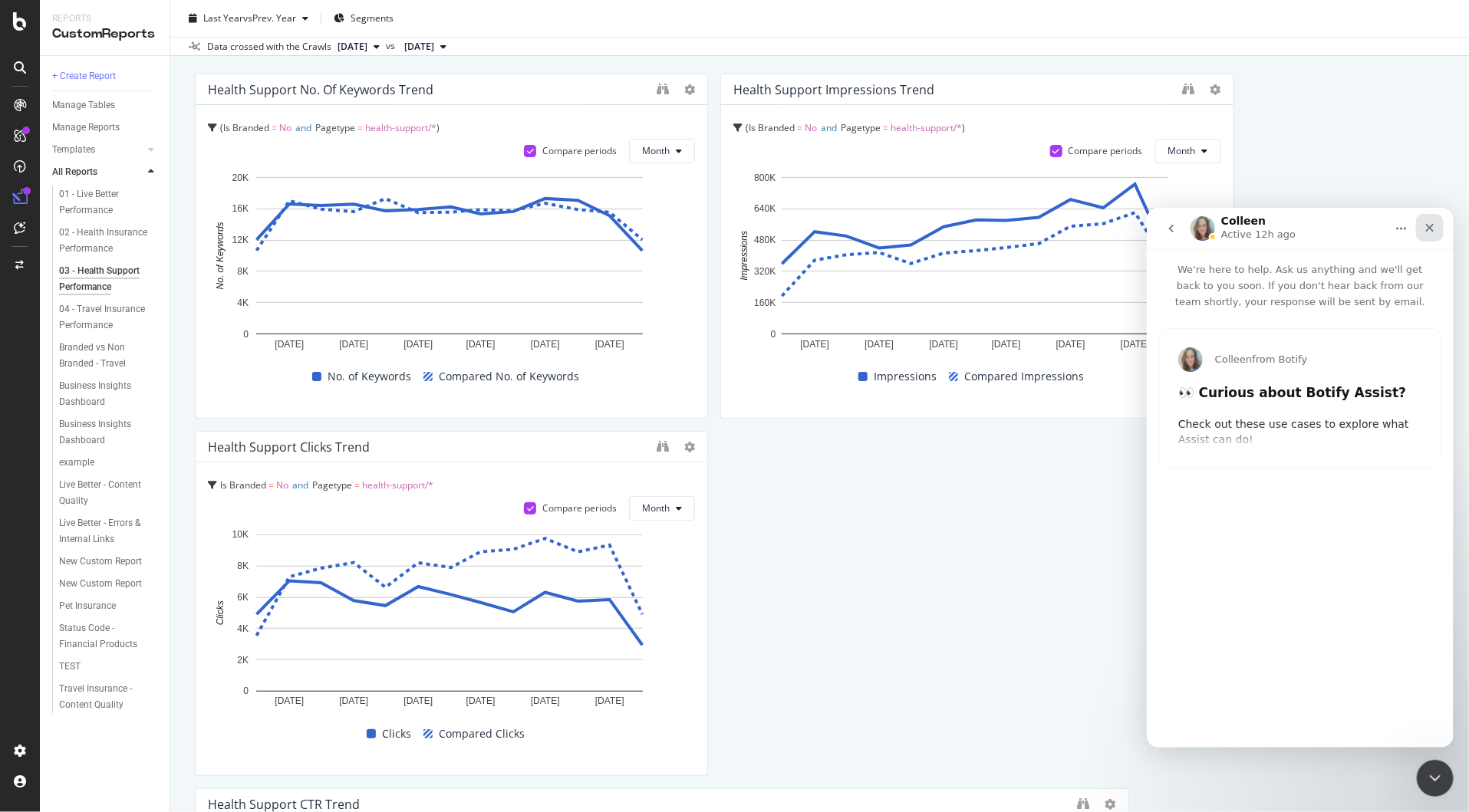
type input "127213"
click at [1315, 231] on icon "Close" at bounding box center [1430, 227] width 13 height 13
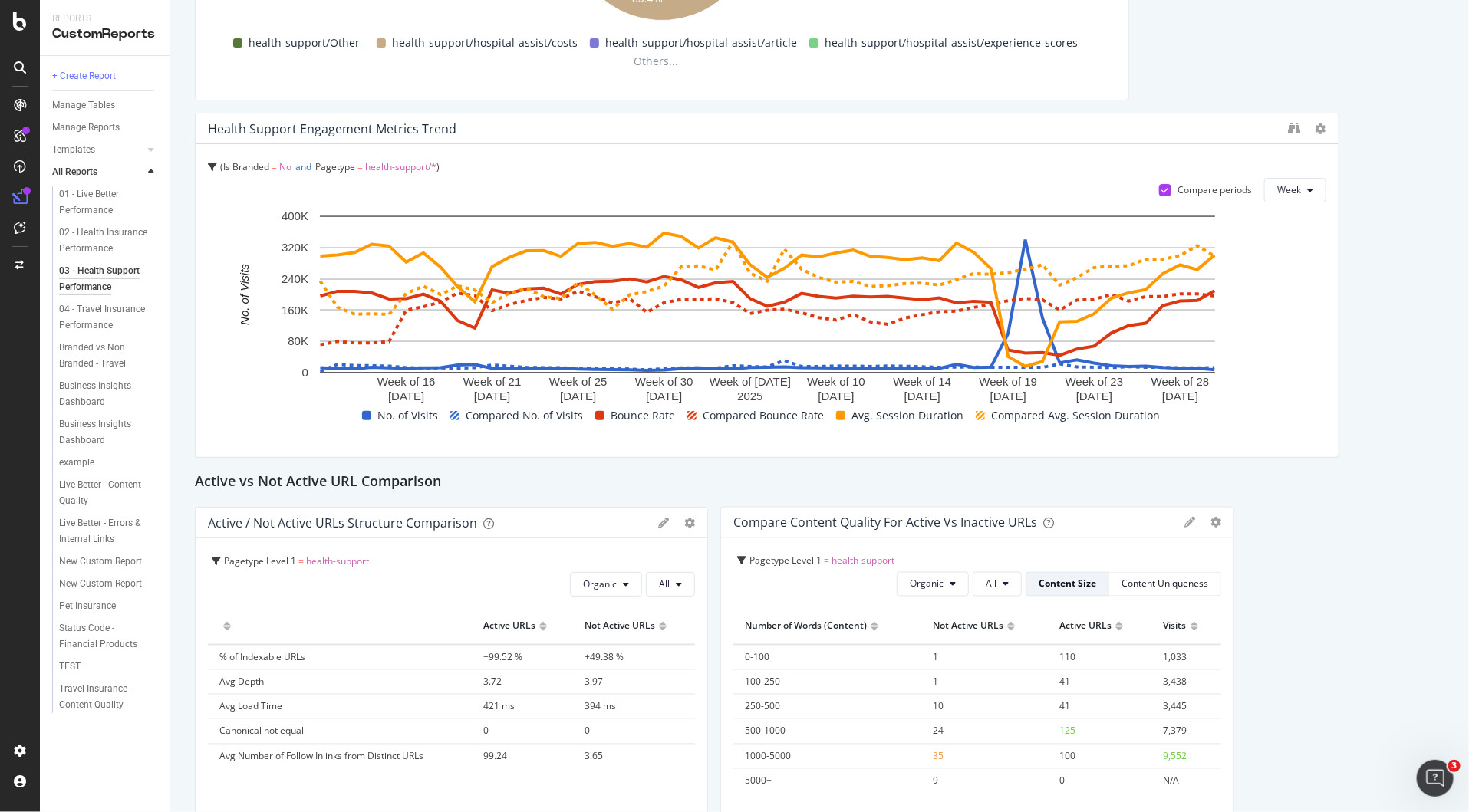
scroll to position [4877, 0]
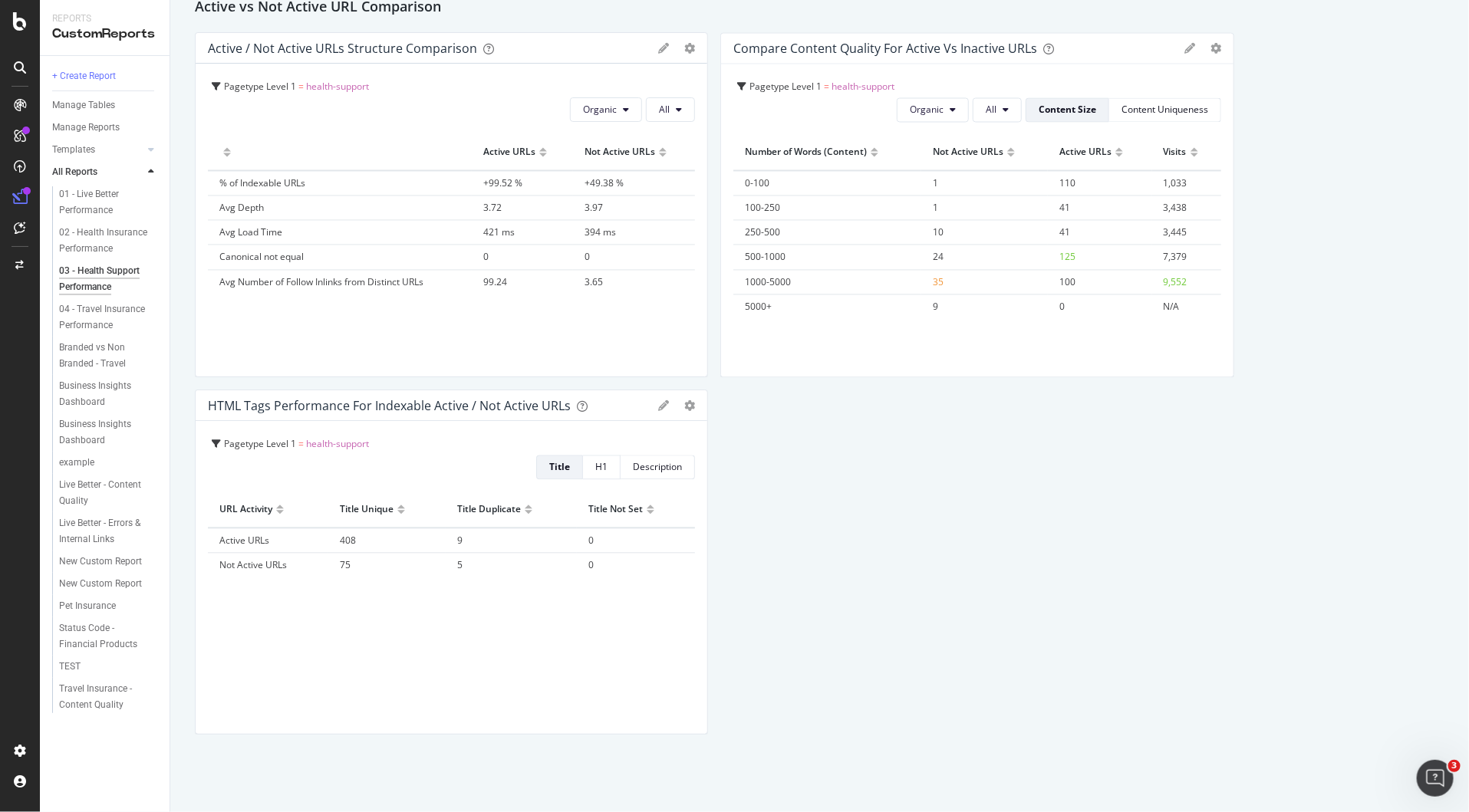
type input "2743333"
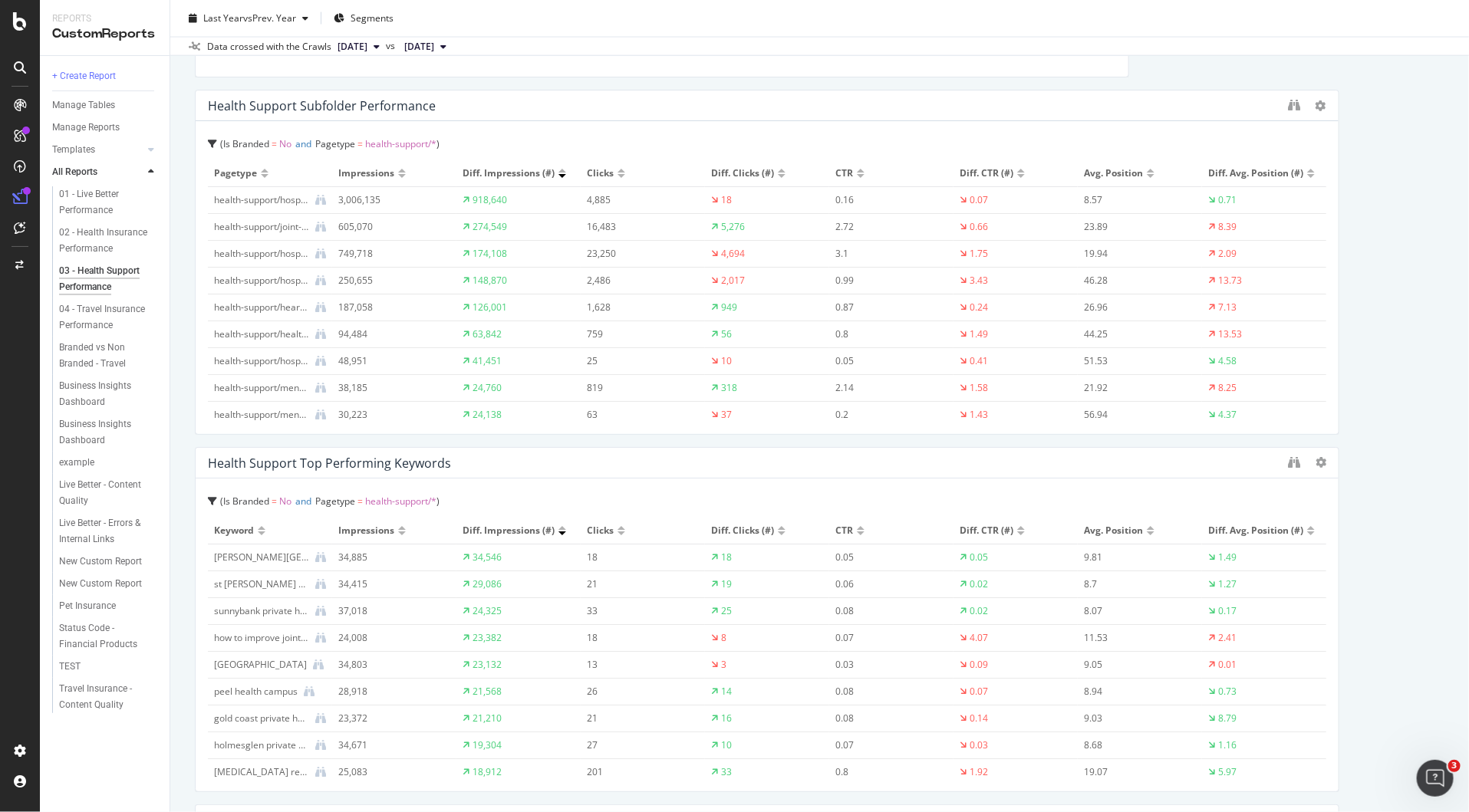
scroll to position [1484, 0]
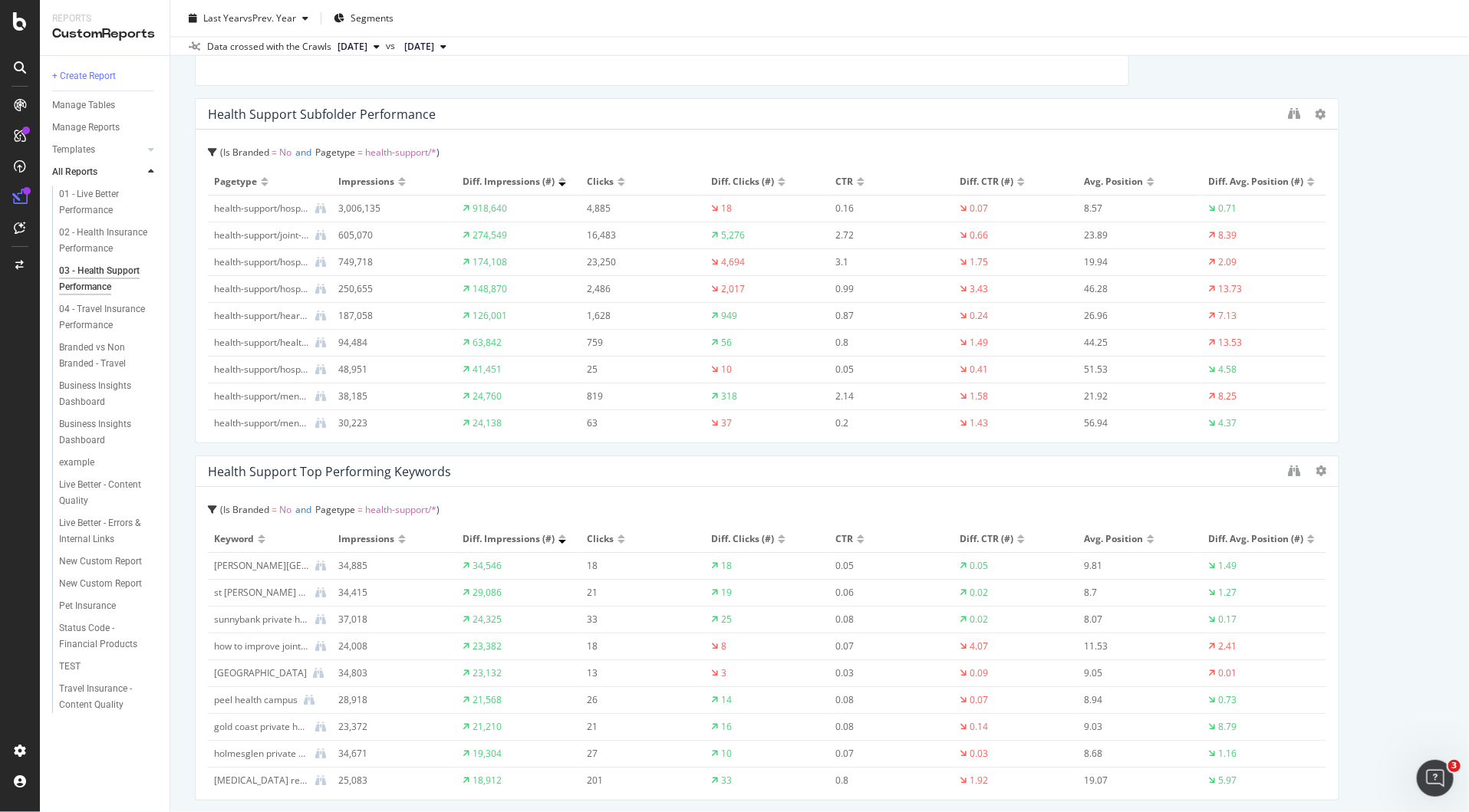
click at [287, 209] on div "health-support/hospital-assist/experience-scores" at bounding box center [262, 209] width 95 height 13
click at [183, 269] on div "03 - Health Support Performance 03 - Health Support Performance [DOMAIN_NAME] C…" at bounding box center [820, 406] width 1299 height 812
